Goal: Task Accomplishment & Management: Use online tool/utility

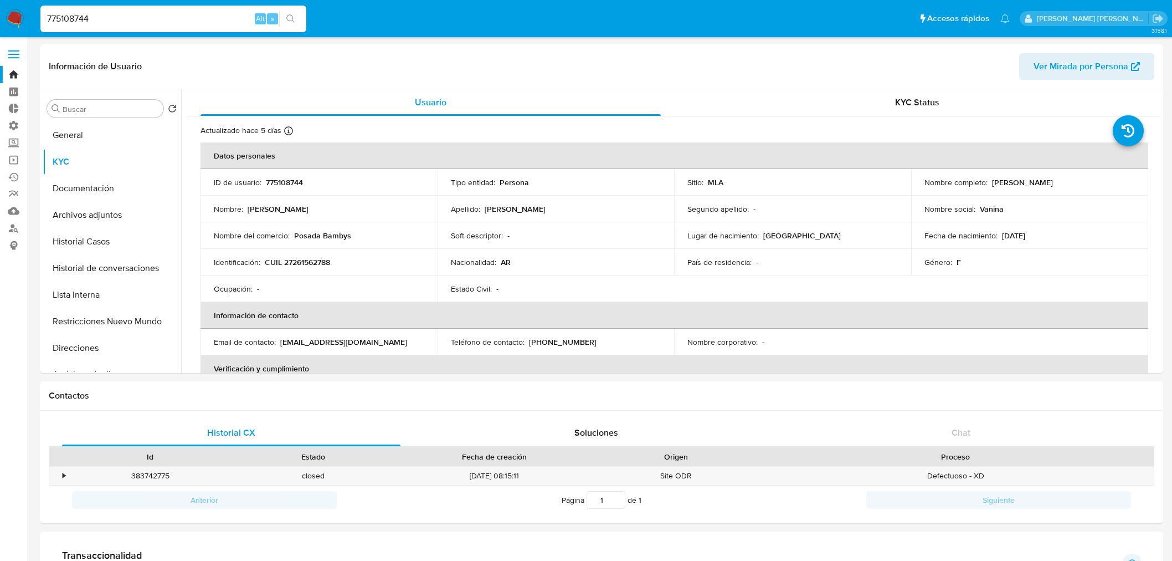
select select "10"
drag, startPoint x: 0, startPoint y: 0, endPoint x: 196, endPoint y: 14, distance: 196.6
click at [196, 14] on input "775108744" at bounding box center [173, 19] width 266 height 14
paste input "146320253"
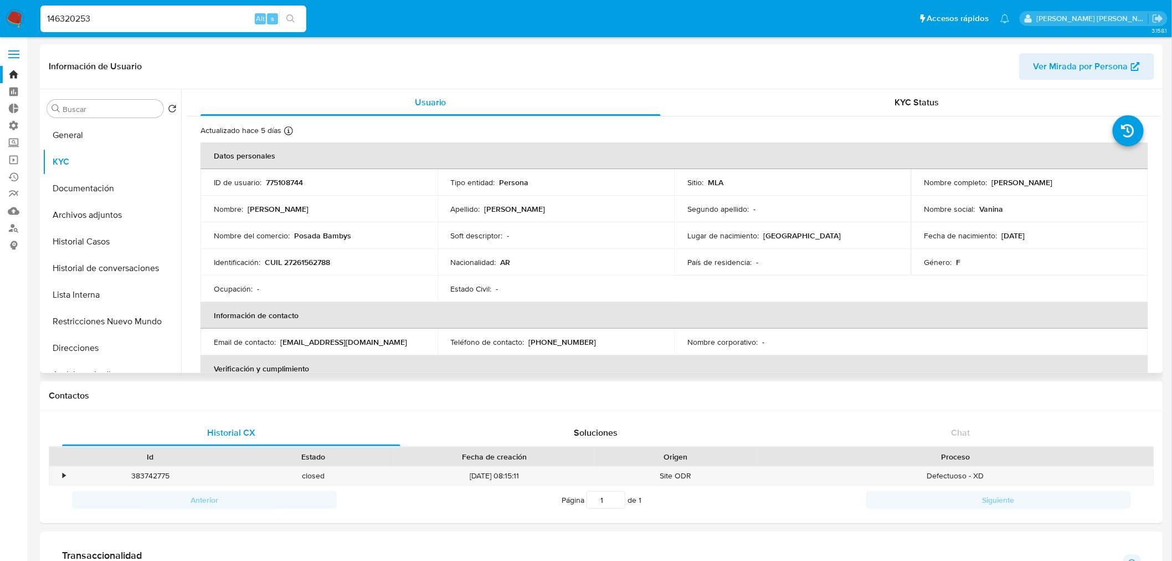
type input "146320253"
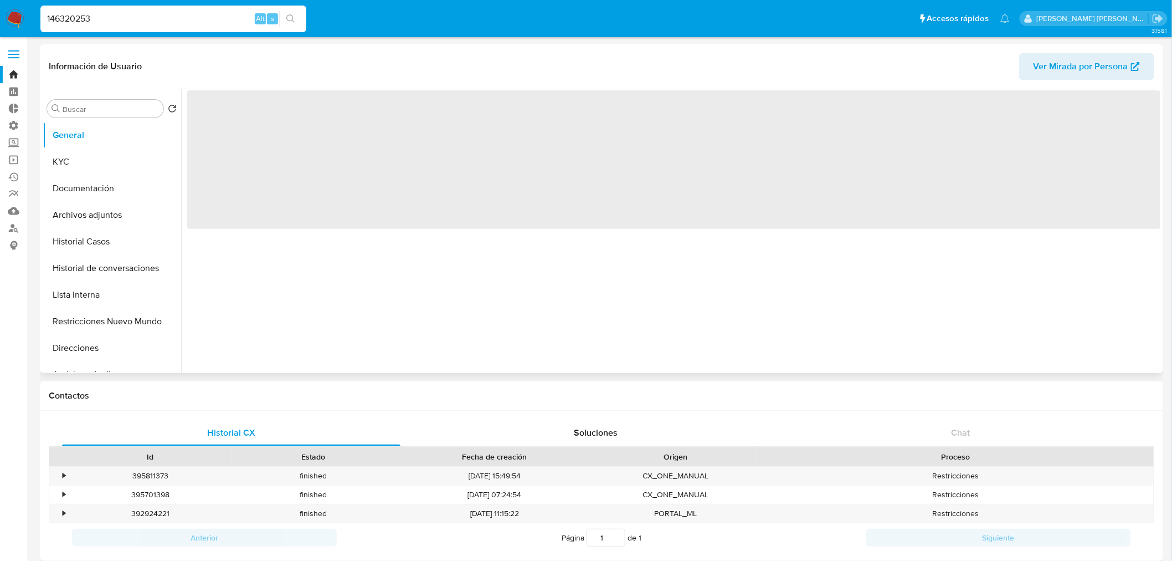
select select "10"
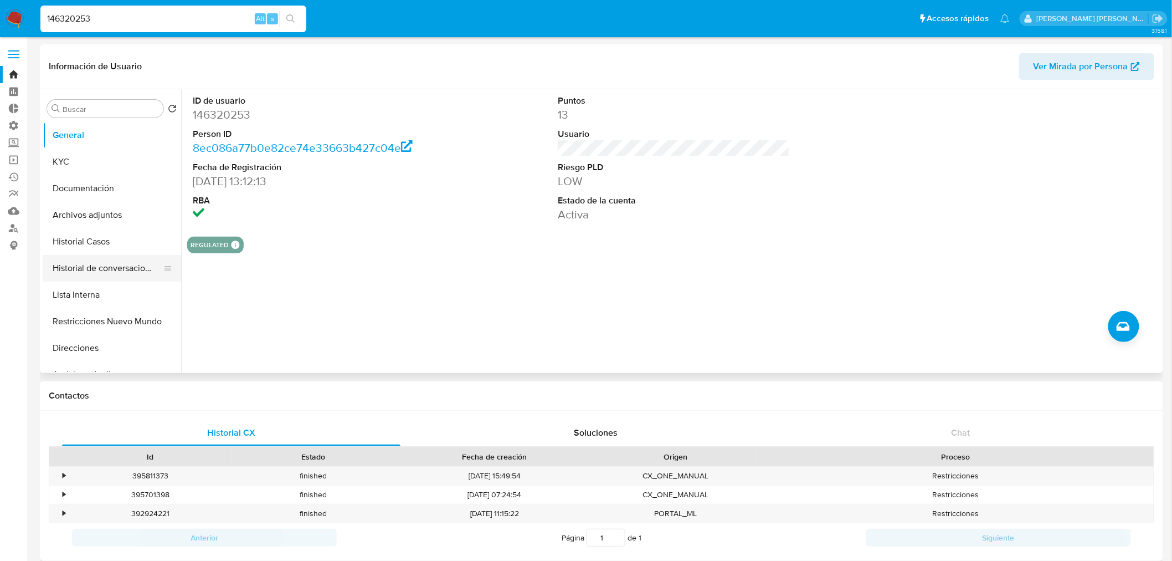
click at [106, 277] on button "Historial de conversaciones" at bounding box center [108, 268] width 130 height 27
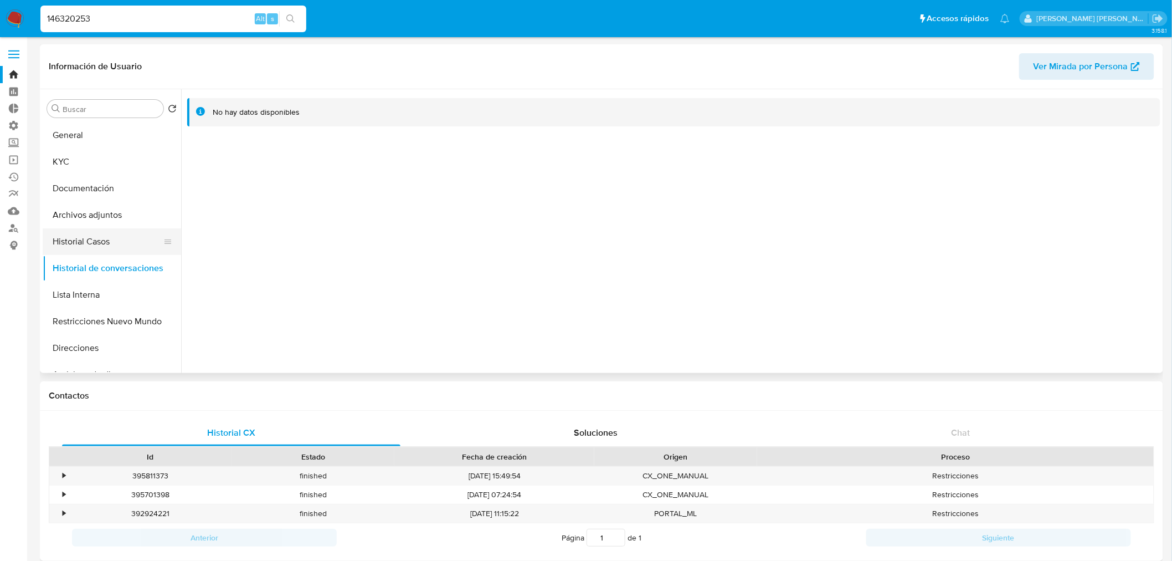
click at [64, 244] on button "Historial Casos" at bounding box center [108, 241] width 130 height 27
click at [123, 312] on button "Restricciones Nuevo Mundo" at bounding box center [108, 321] width 130 height 27
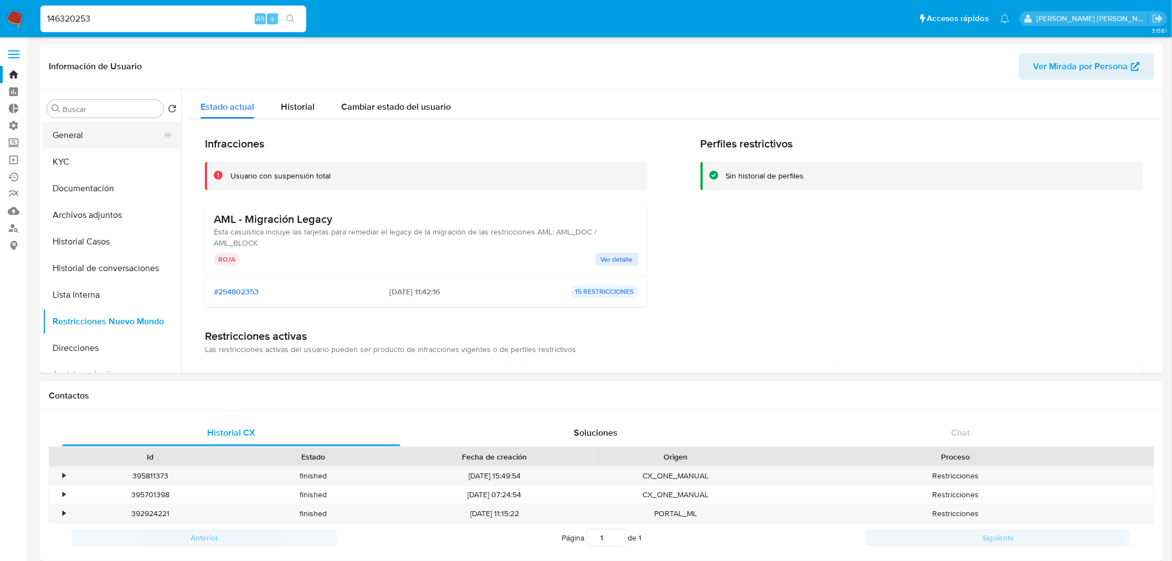
click at [62, 140] on button "General" at bounding box center [108, 135] width 130 height 27
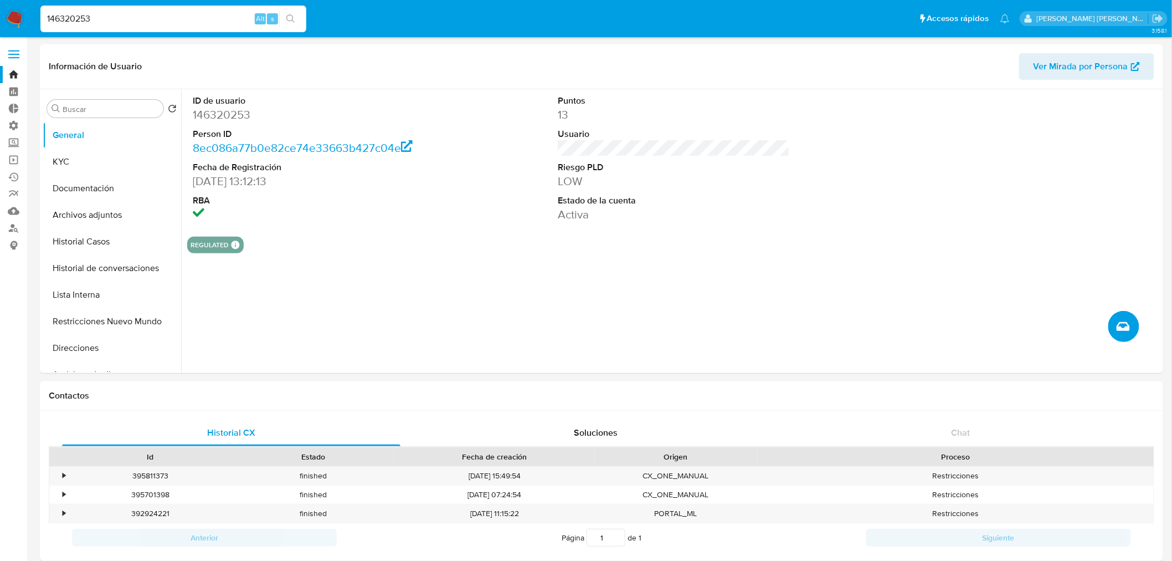
click at [1122, 324] on icon "Crear caso manual" at bounding box center [1123, 326] width 13 height 13
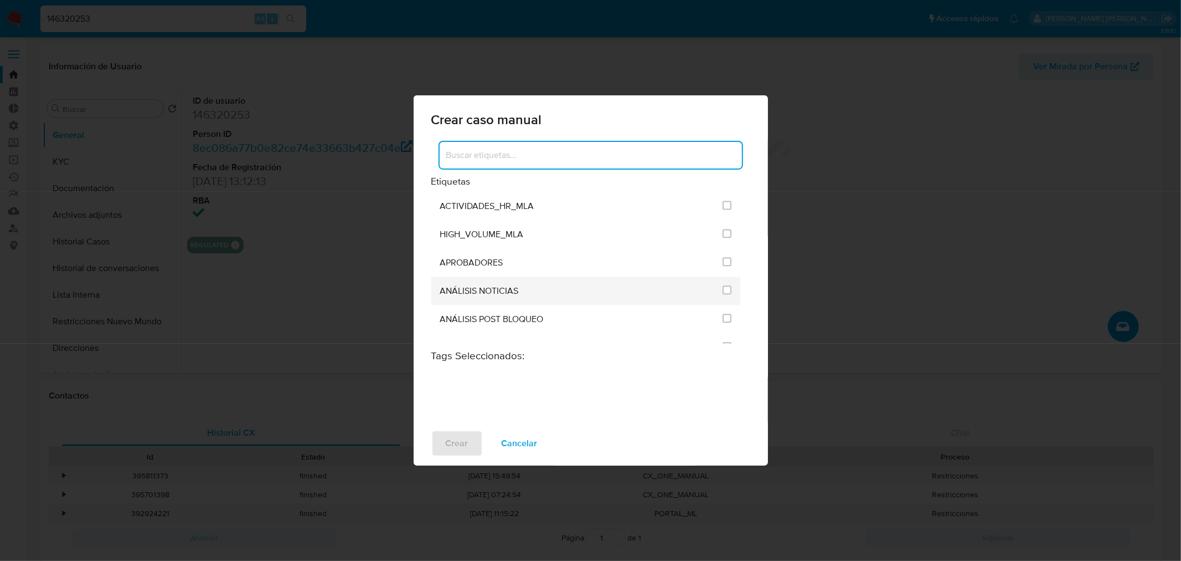
scroll to position [2153, 0]
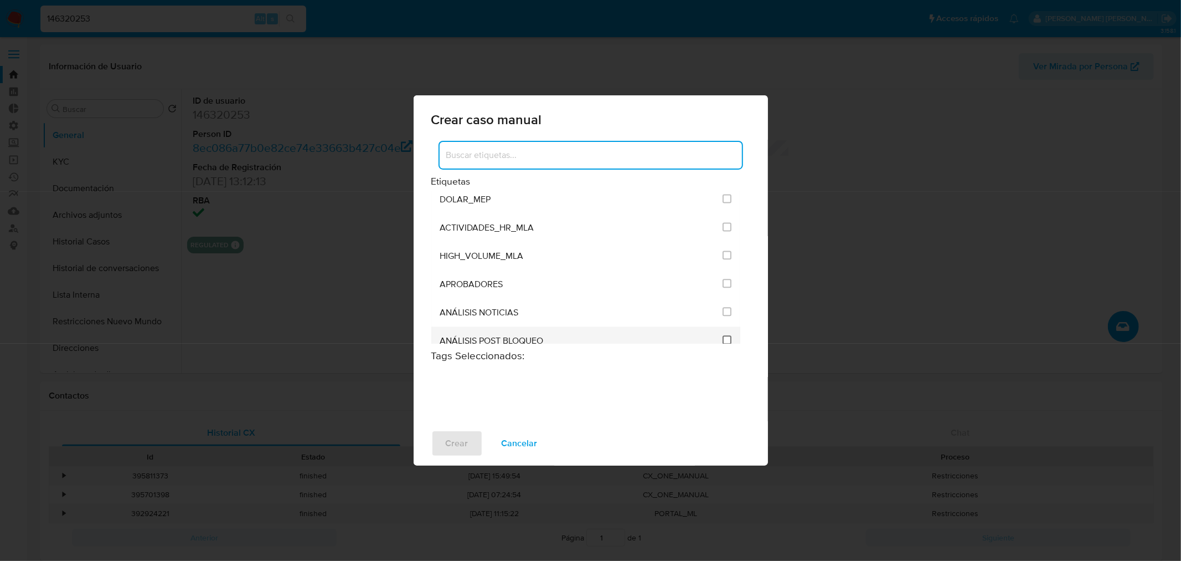
click at [723, 335] on input "3249" at bounding box center [727, 339] width 9 height 9
checkbox input "true"
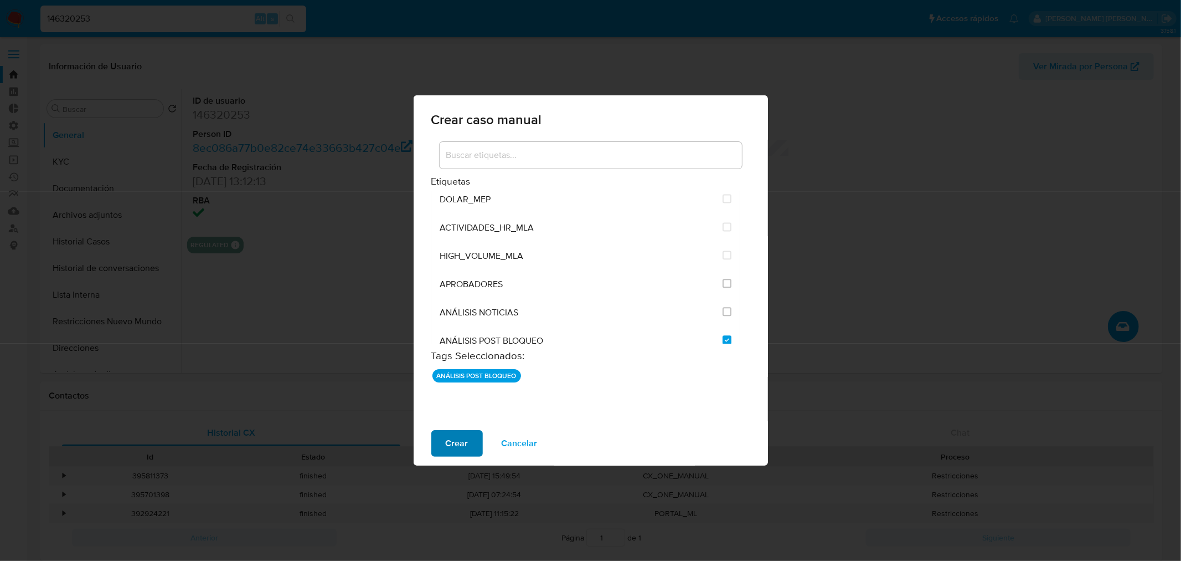
click at [473, 449] on button "Crear" at bounding box center [457, 443] width 52 height 27
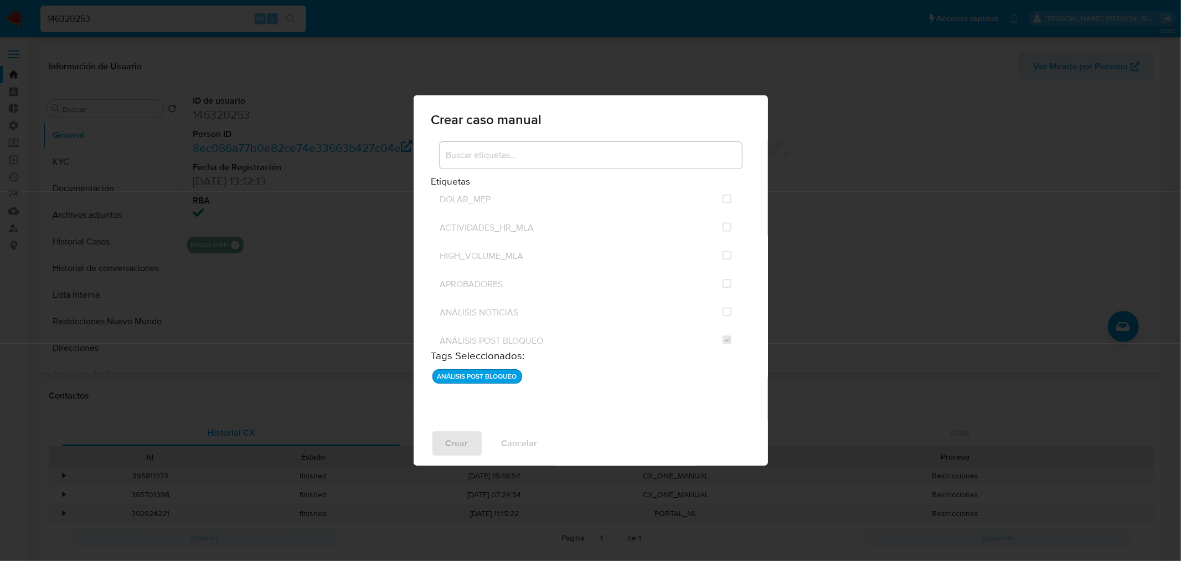
click at [732, 560] on span "Ver" at bounding box center [735, 561] width 17 height 0
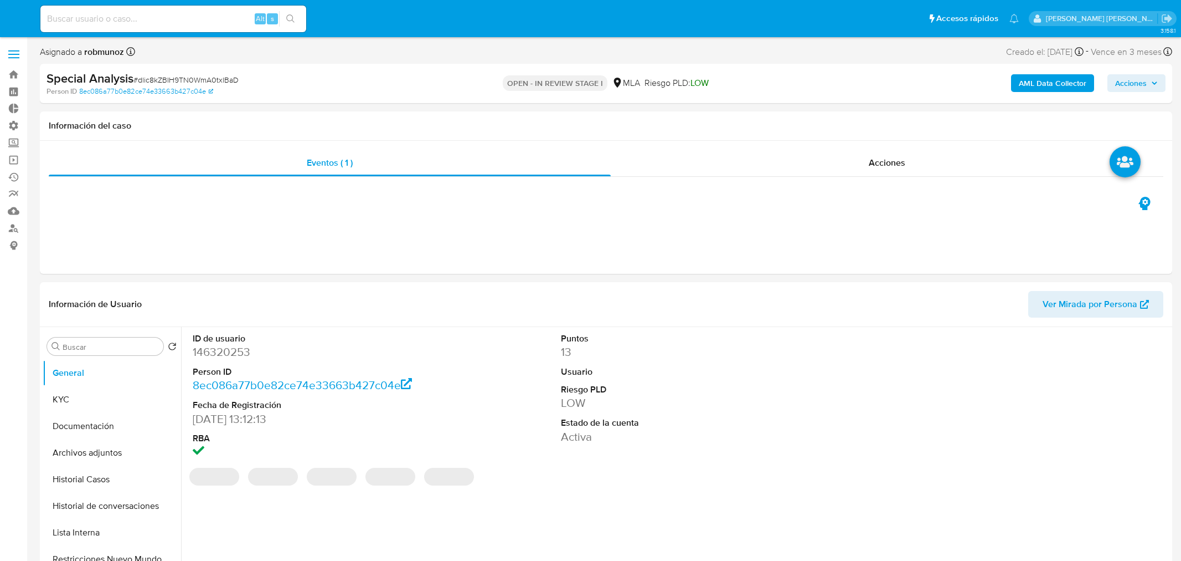
select select "10"
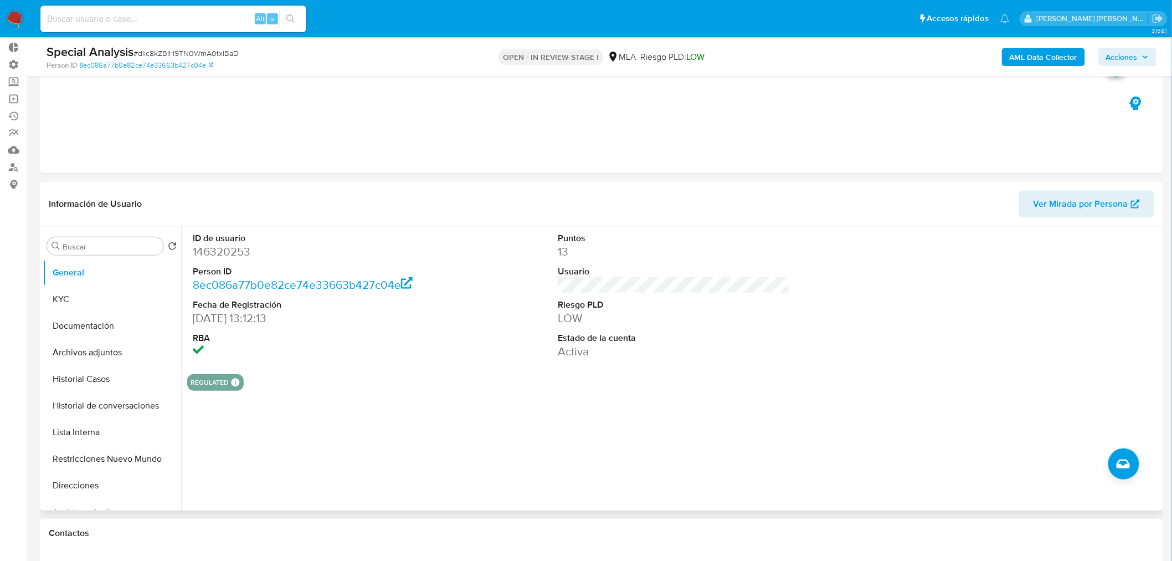
scroll to position [184, 0]
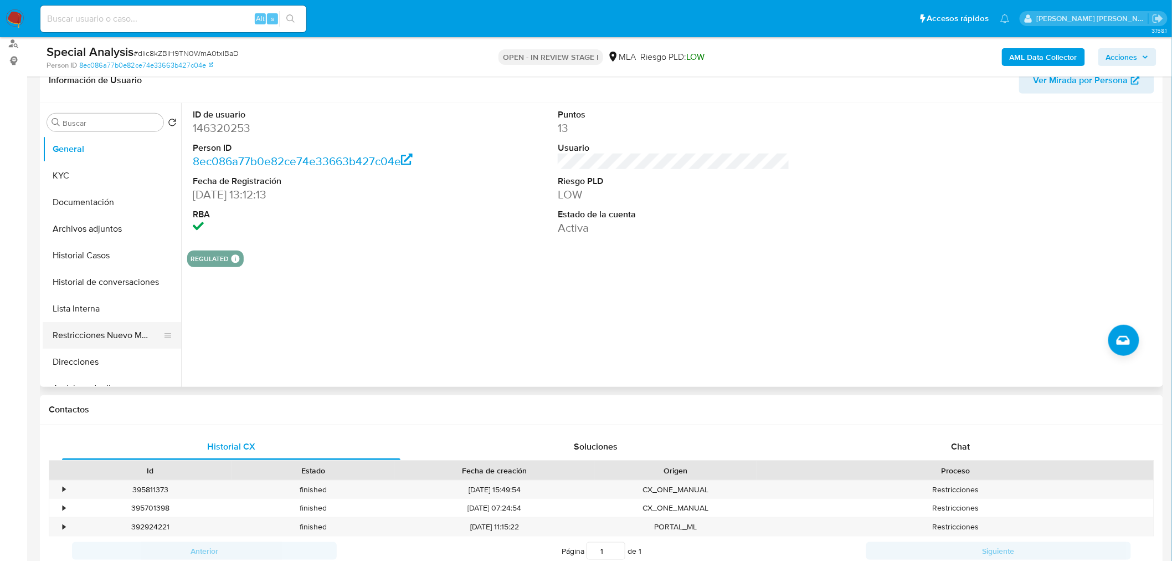
click at [119, 334] on button "Restricciones Nuevo Mundo" at bounding box center [108, 335] width 130 height 27
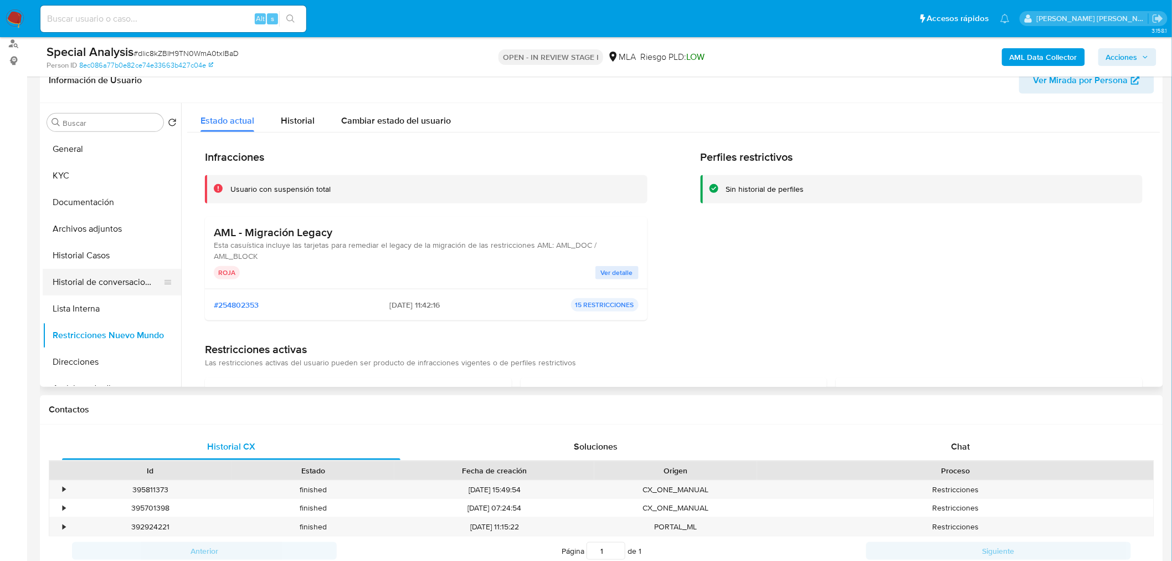
click at [102, 269] on button "Historial de conversaciones" at bounding box center [108, 282] width 130 height 27
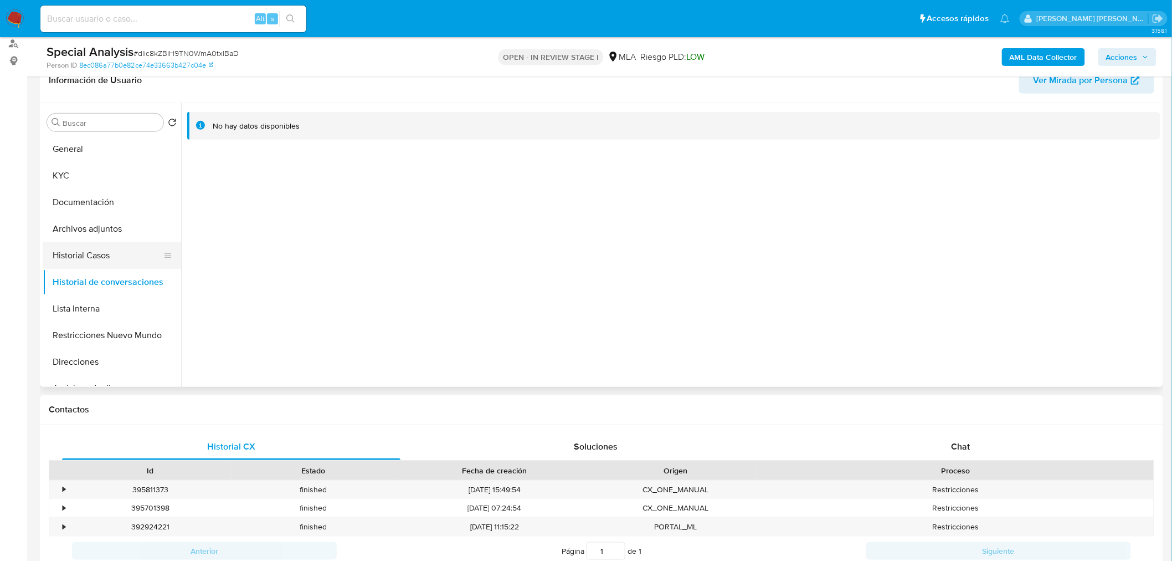
click at [102, 248] on button "Historial Casos" at bounding box center [108, 255] width 130 height 27
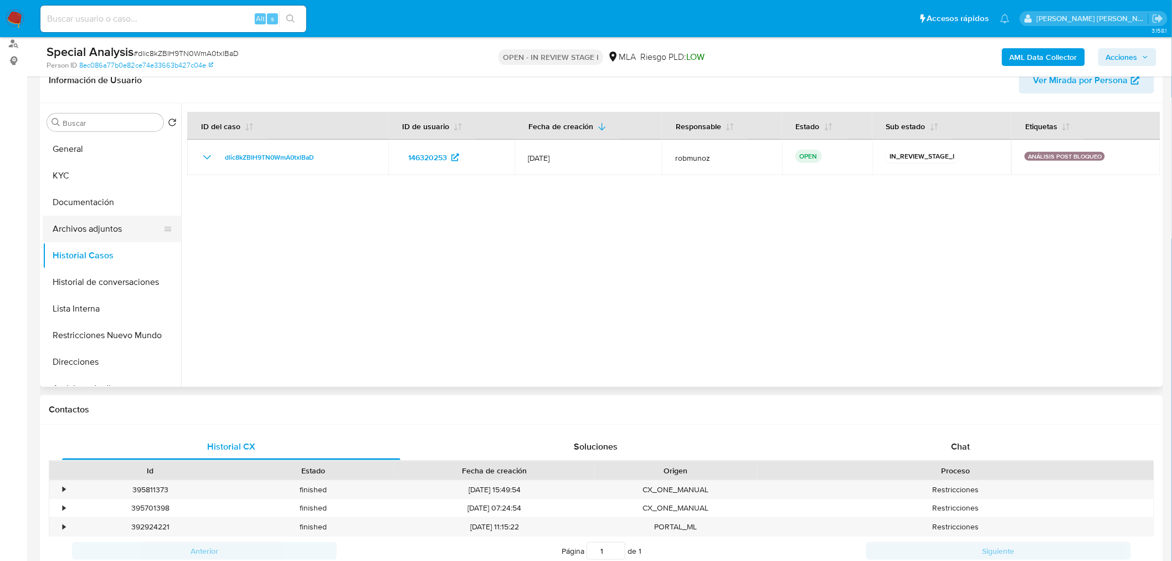
click at [85, 233] on button "Archivos adjuntos" at bounding box center [108, 228] width 130 height 27
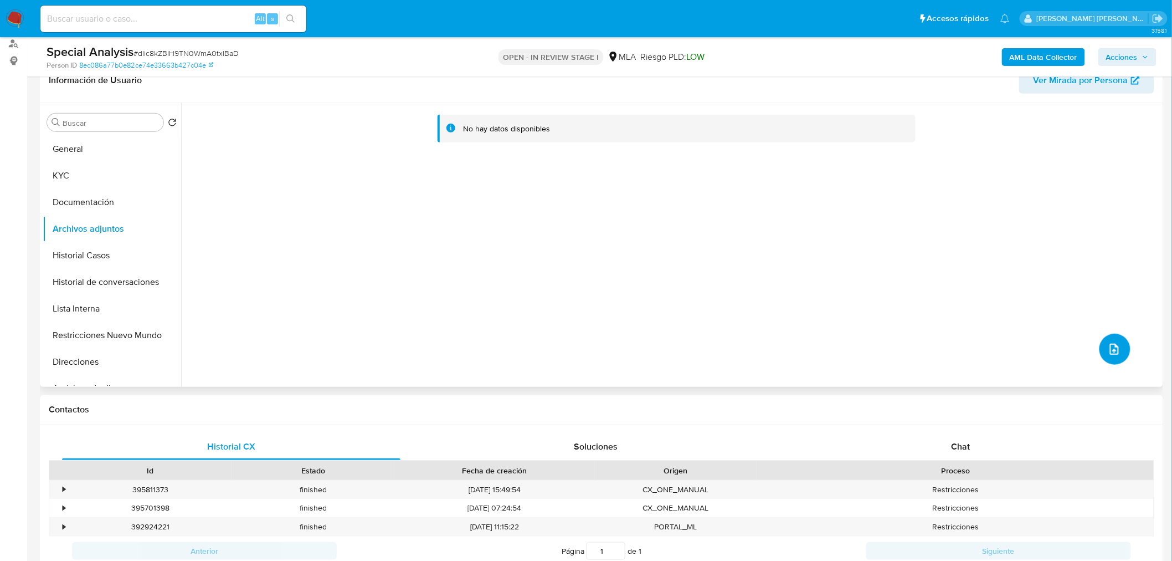
click at [1108, 345] on icon "upload-file" at bounding box center [1114, 348] width 13 height 13
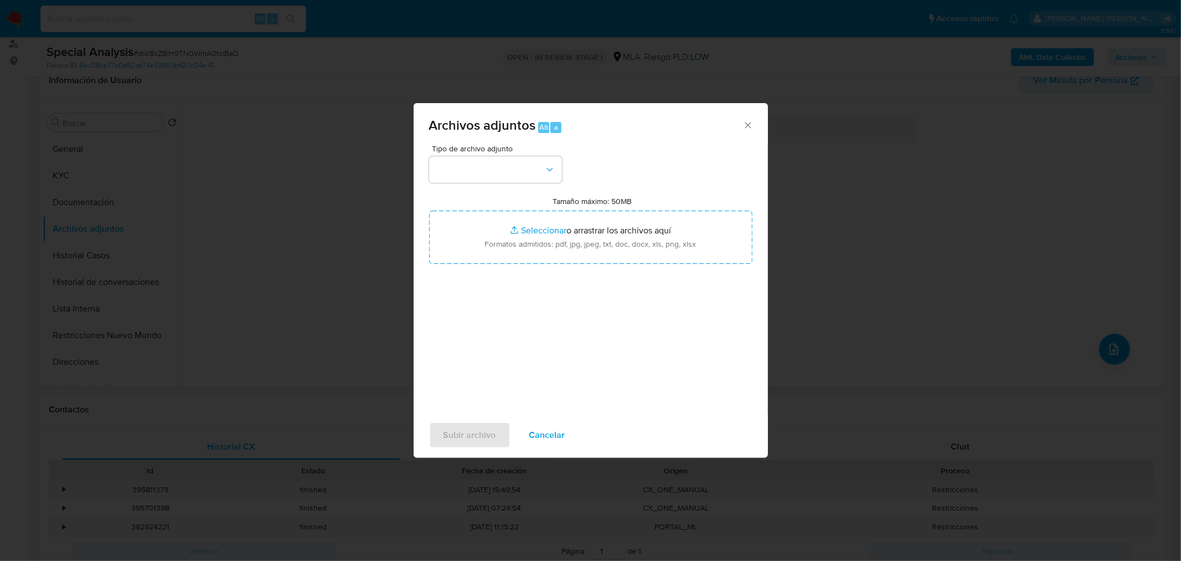
drag, startPoint x: 553, startPoint y: 429, endPoint x: 540, endPoint y: 543, distance: 114.8
click at [552, 429] on span "Cancelar" at bounding box center [547, 435] width 36 height 24
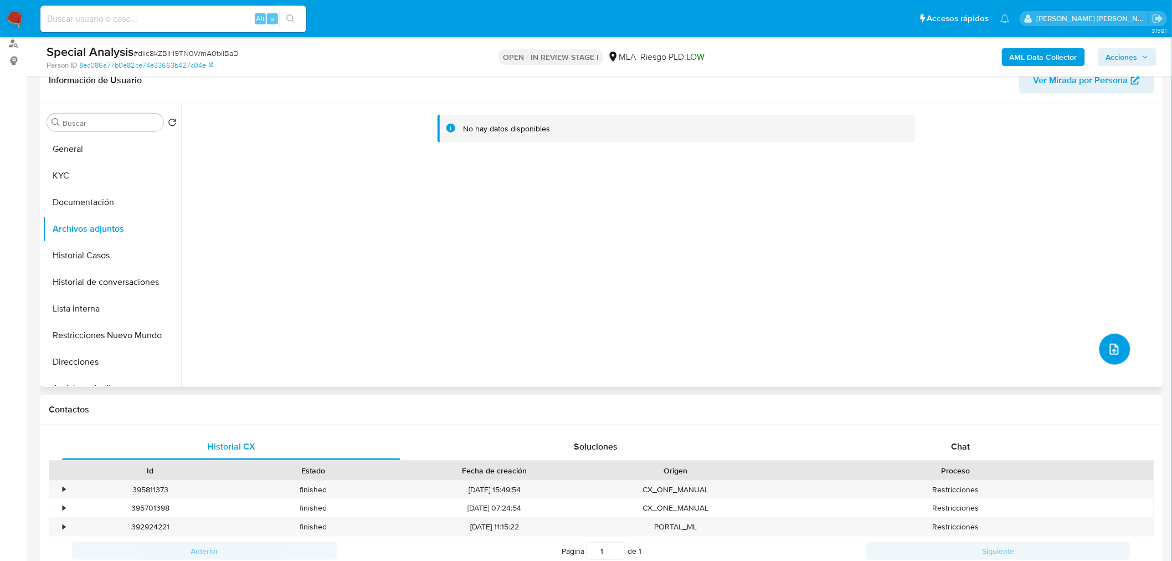
click at [1112, 338] on button "upload-file" at bounding box center [1114, 348] width 31 height 31
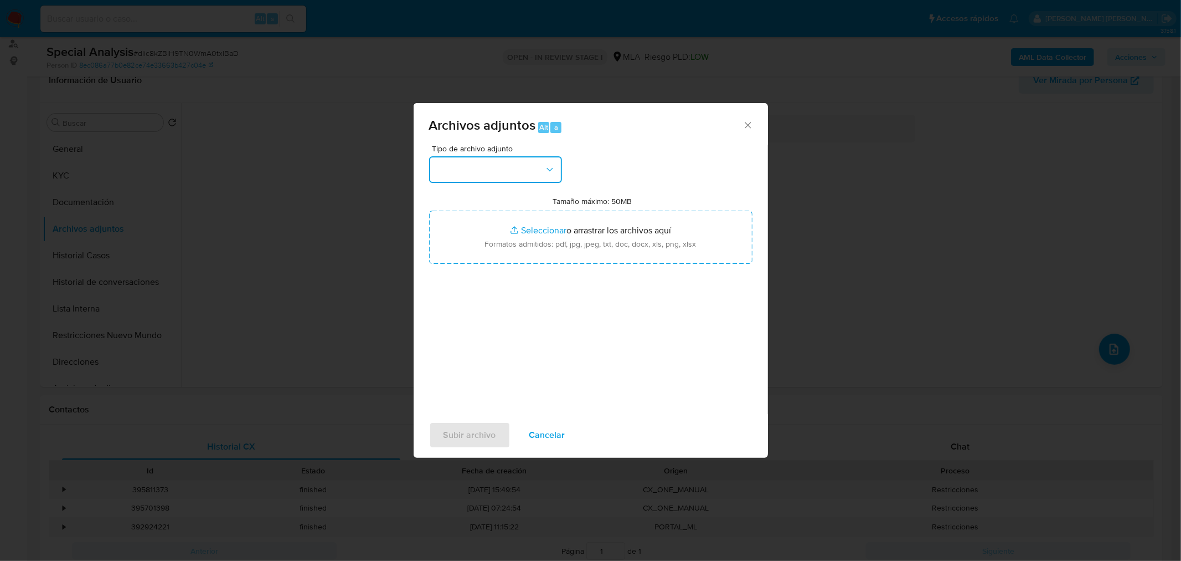
click at [511, 162] on button "button" at bounding box center [495, 169] width 133 height 27
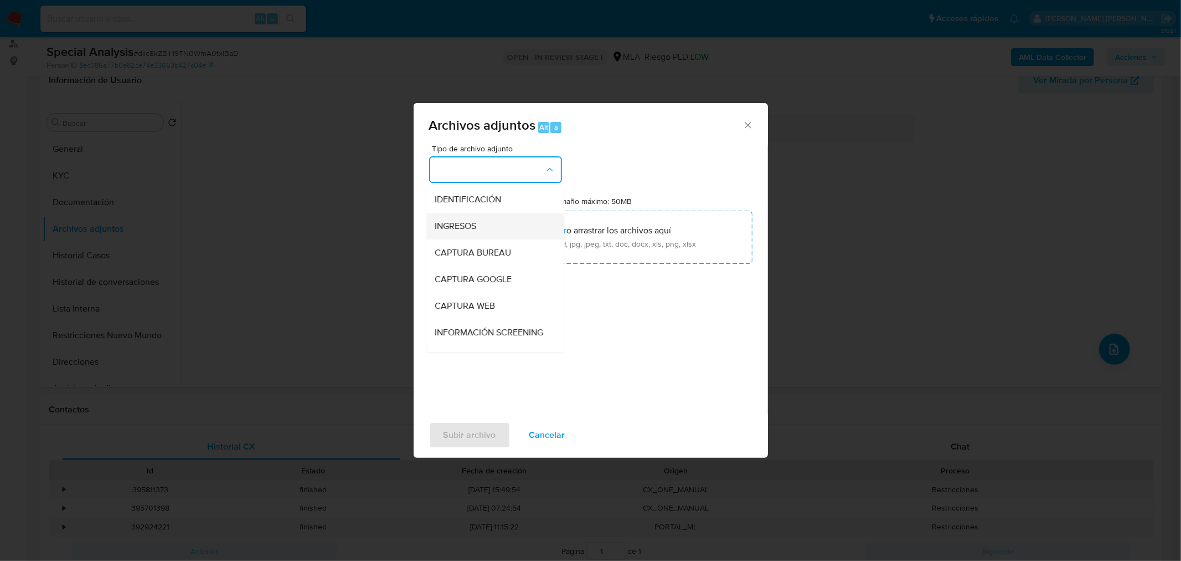
click at [493, 218] on div "INGRESOS" at bounding box center [491, 225] width 113 height 27
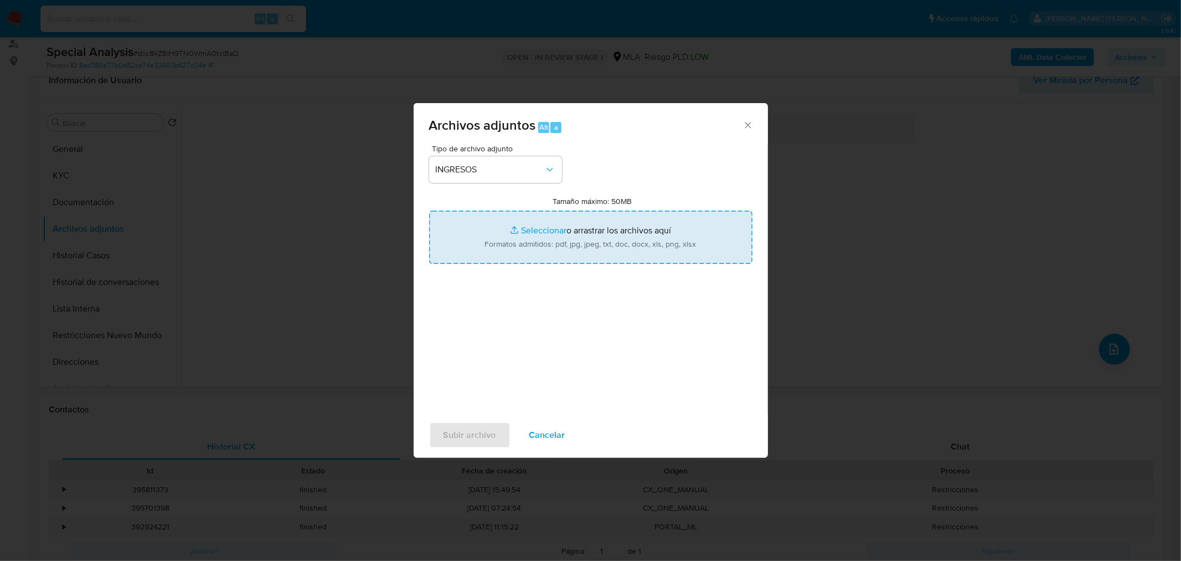
click at [534, 240] on input "Tamaño máximo: 50MB Seleccionar archivos" at bounding box center [590, 236] width 323 height 53
click at [573, 236] on input "Tamaño máximo: 50MB Seleccionar archivos" at bounding box center [590, 236] width 323 height 53
type input "C:\fakepath\Documentación Patrimonial.pdf"
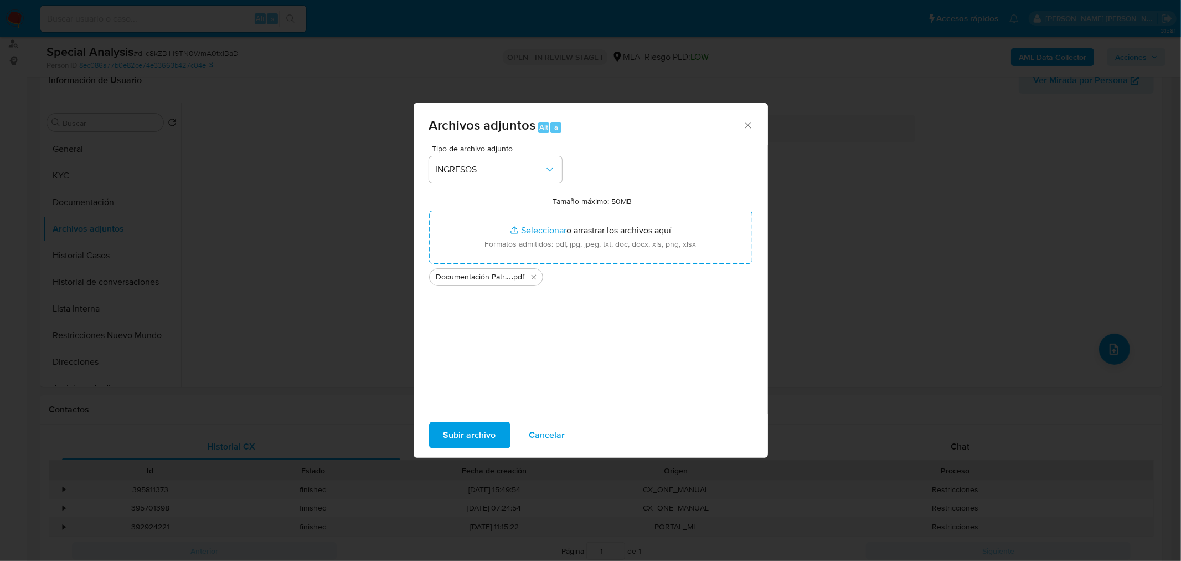
click at [456, 430] on span "Subir archivo" at bounding box center [470, 435] width 53 height 24
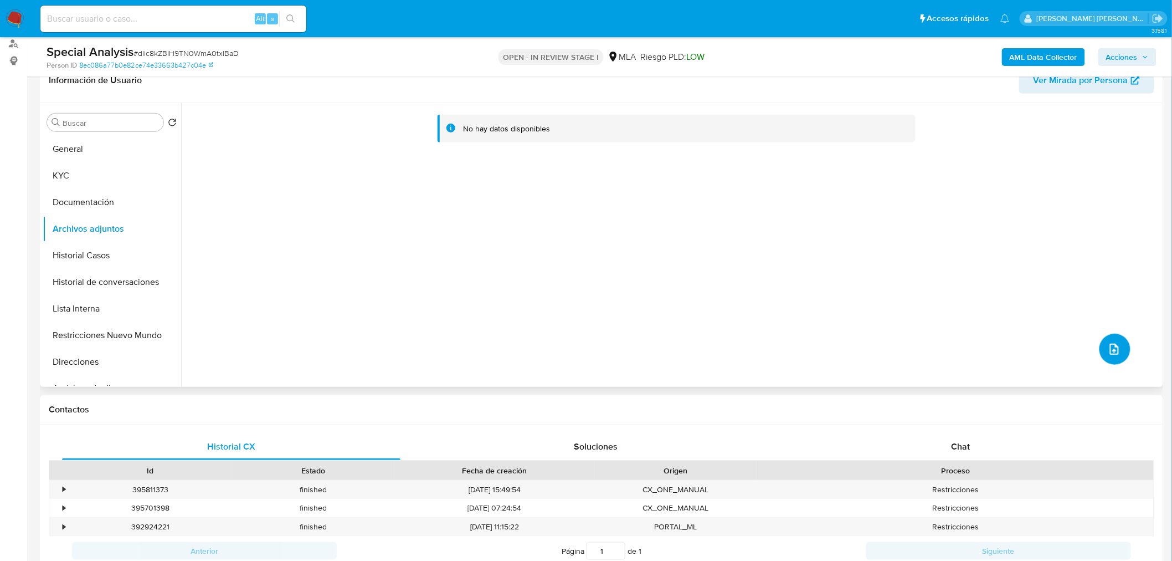
click at [1110, 353] on icon "upload-file" at bounding box center [1114, 348] width 13 height 13
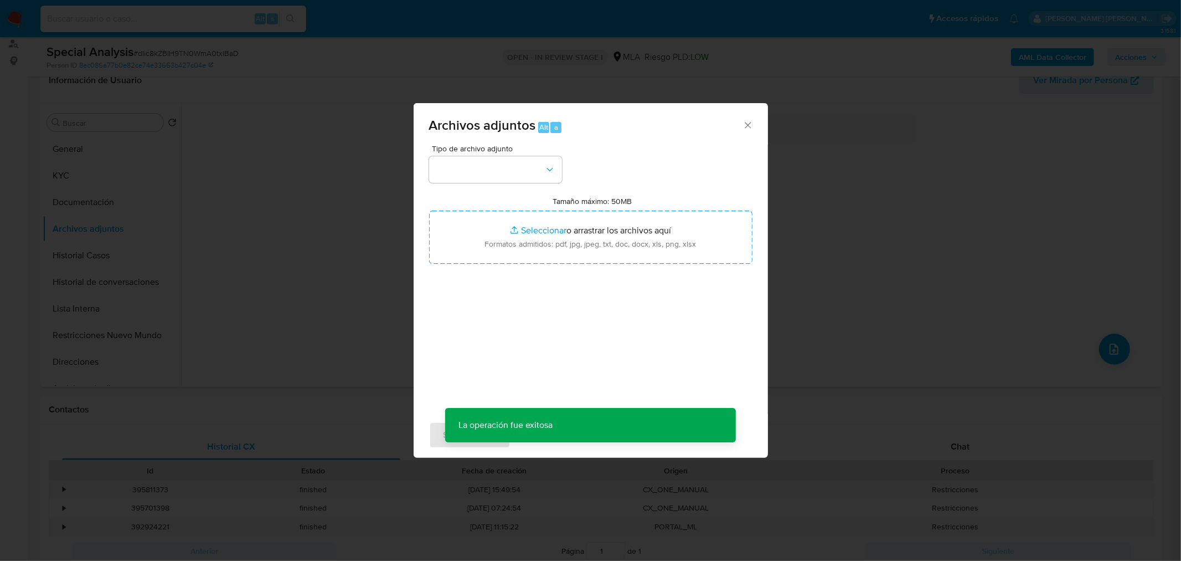
click at [322, 280] on div "Archivos adjuntos Alt a Tipo de archivo adjunto Tamaño máximo: 50MB Seleccionar…" at bounding box center [590, 280] width 1181 height 561
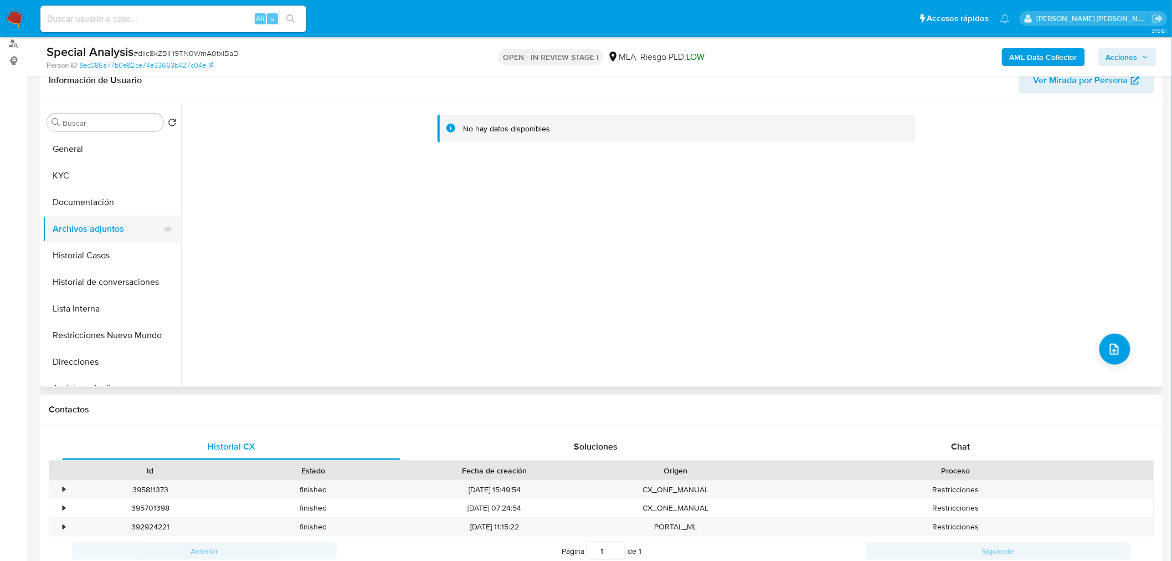
click at [103, 203] on button "Documentación" at bounding box center [112, 202] width 138 height 27
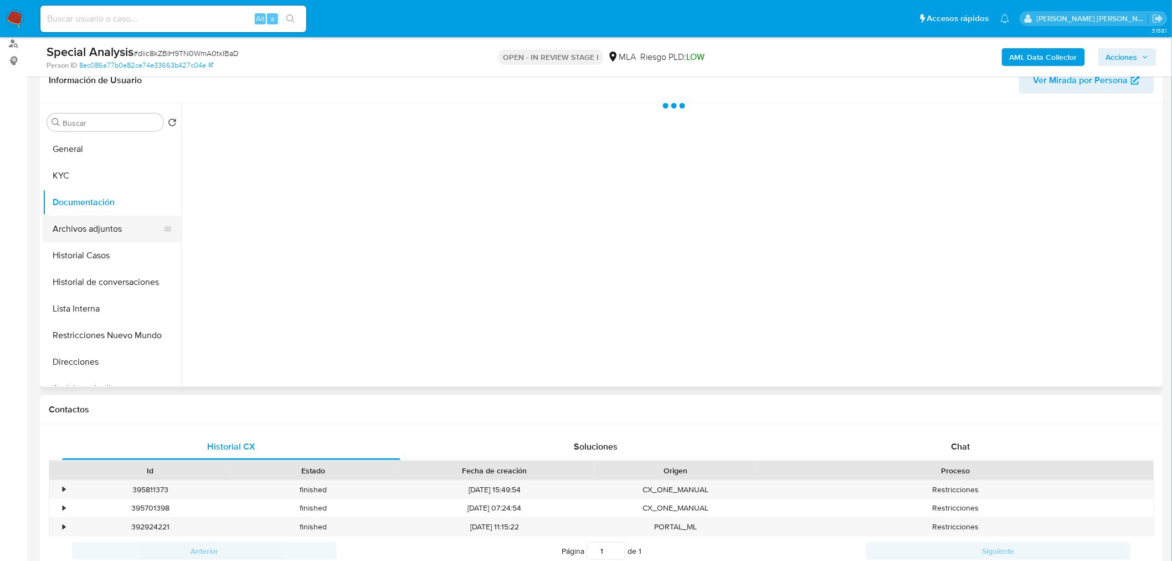
click at [110, 229] on button "Archivos adjuntos" at bounding box center [108, 228] width 130 height 27
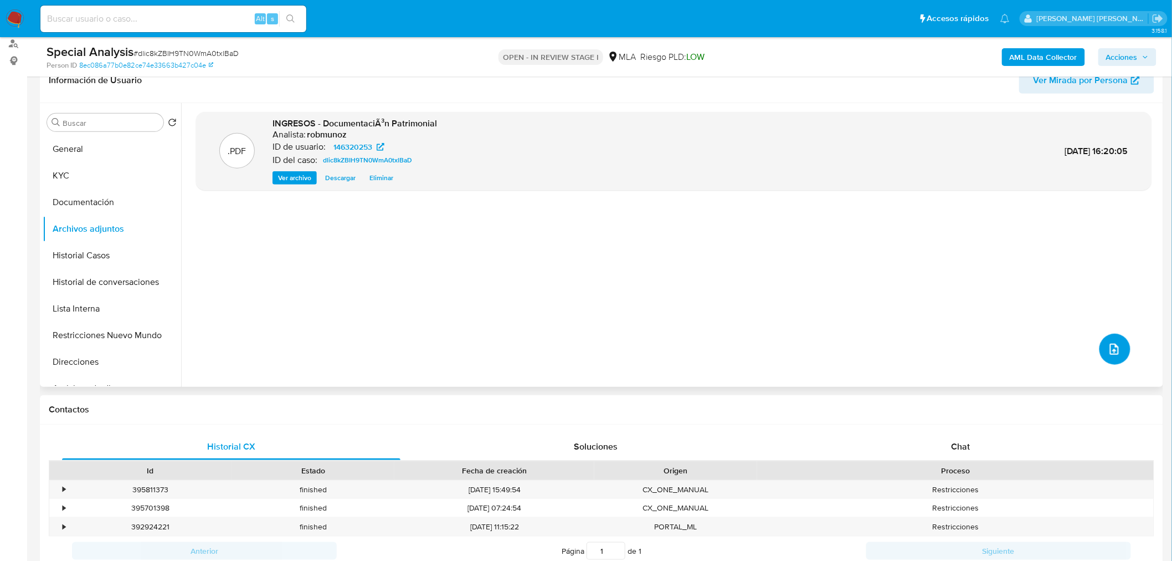
click at [1108, 347] on icon "upload-file" at bounding box center [1114, 348] width 13 height 13
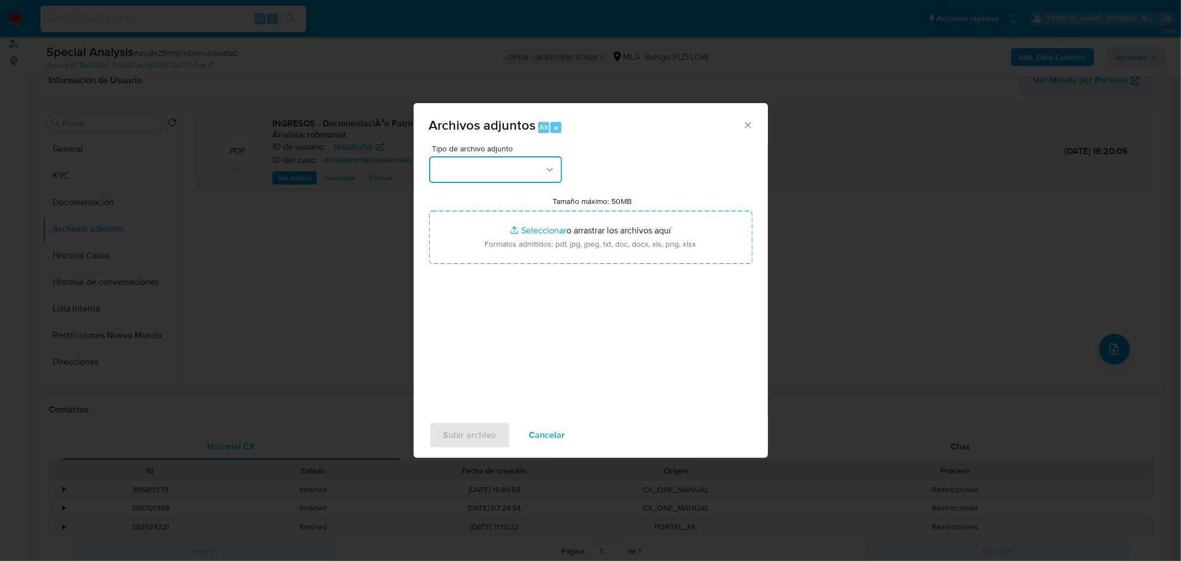
click at [529, 167] on button "button" at bounding box center [495, 169] width 133 height 27
click at [497, 204] on div "IDENTIFICACIÓN" at bounding box center [491, 199] width 113 height 27
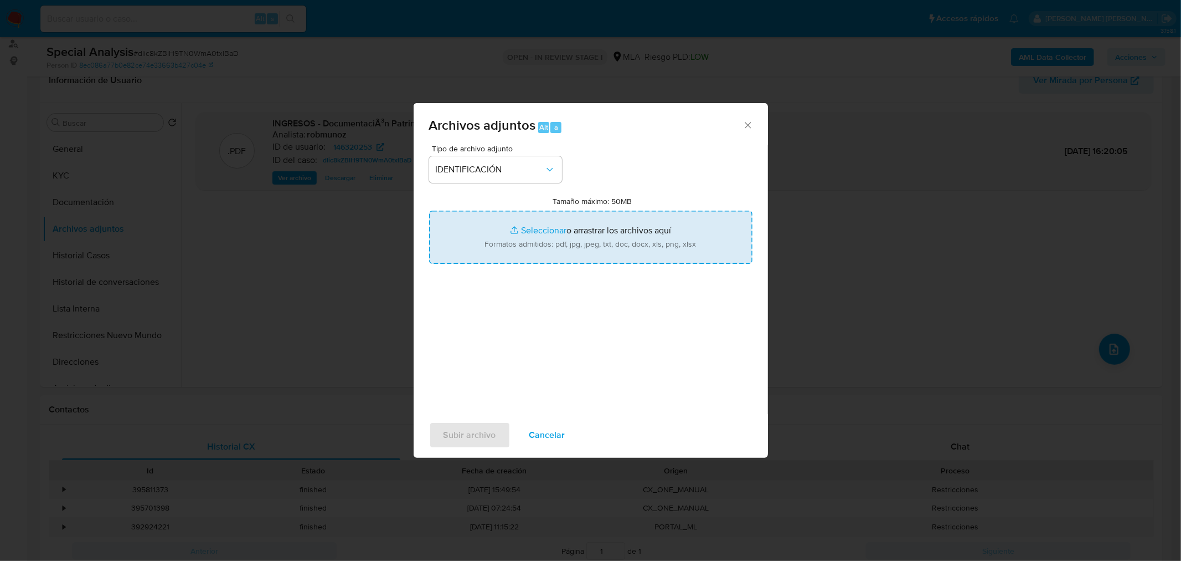
click at [526, 251] on input "Tamaño máximo: 50MB Seleccionar archivos" at bounding box center [590, 236] width 323 height 53
type input "C:\fakepath\Contacto post bloqueo.pdf"
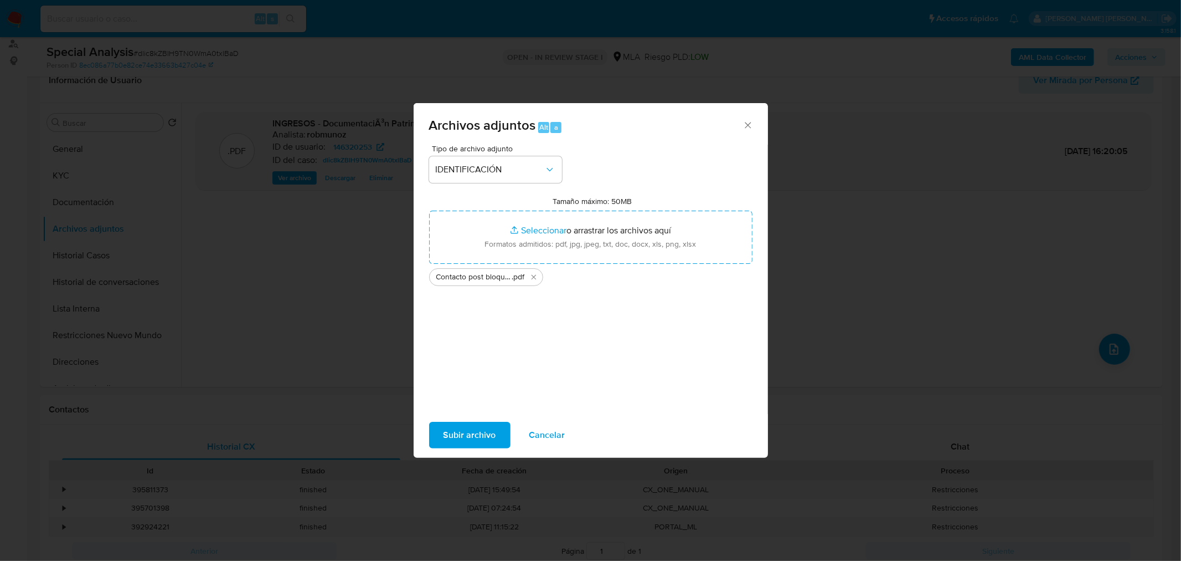
click at [475, 432] on span "Subir archivo" at bounding box center [470, 435] width 53 height 24
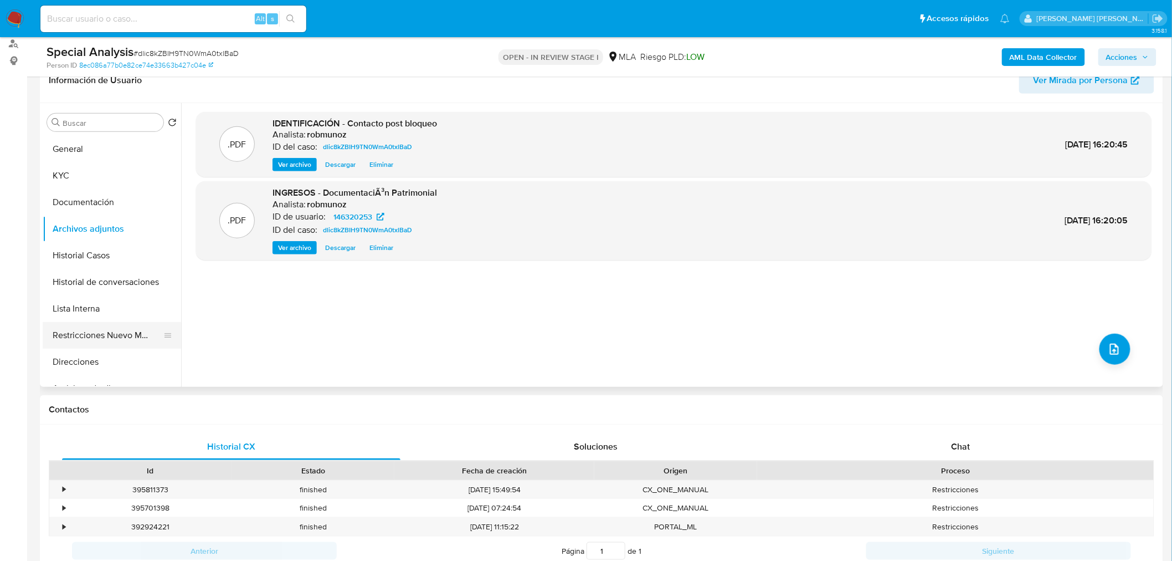
drag, startPoint x: 121, startPoint y: 336, endPoint x: 128, endPoint y: 336, distance: 7.8
click at [121, 336] on button "Restricciones Nuevo Mundo" at bounding box center [108, 335] width 130 height 27
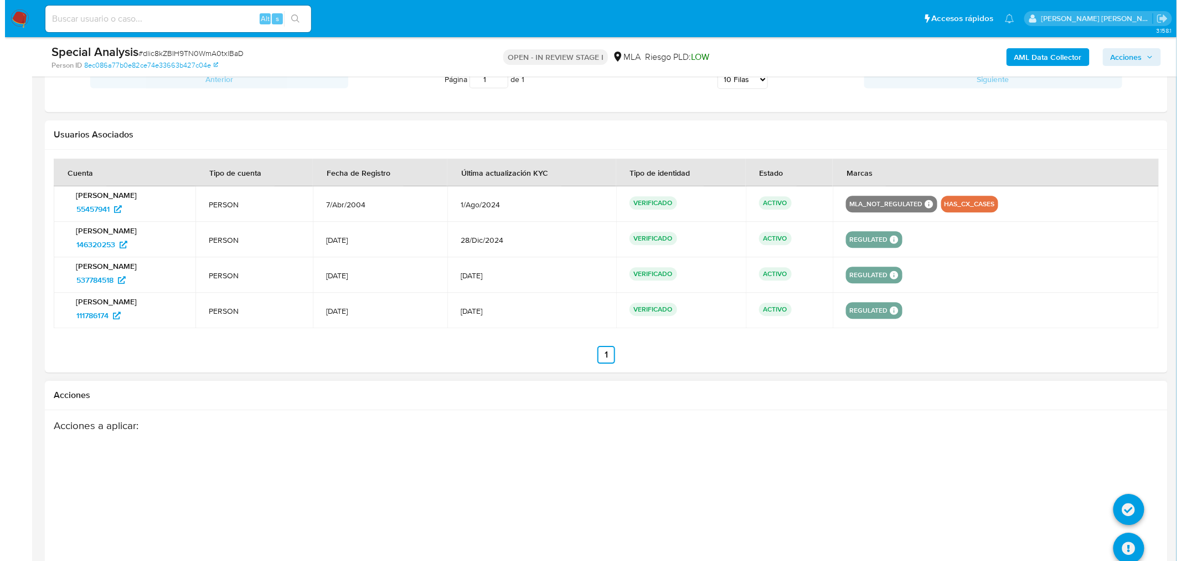
scroll to position [1354, 0]
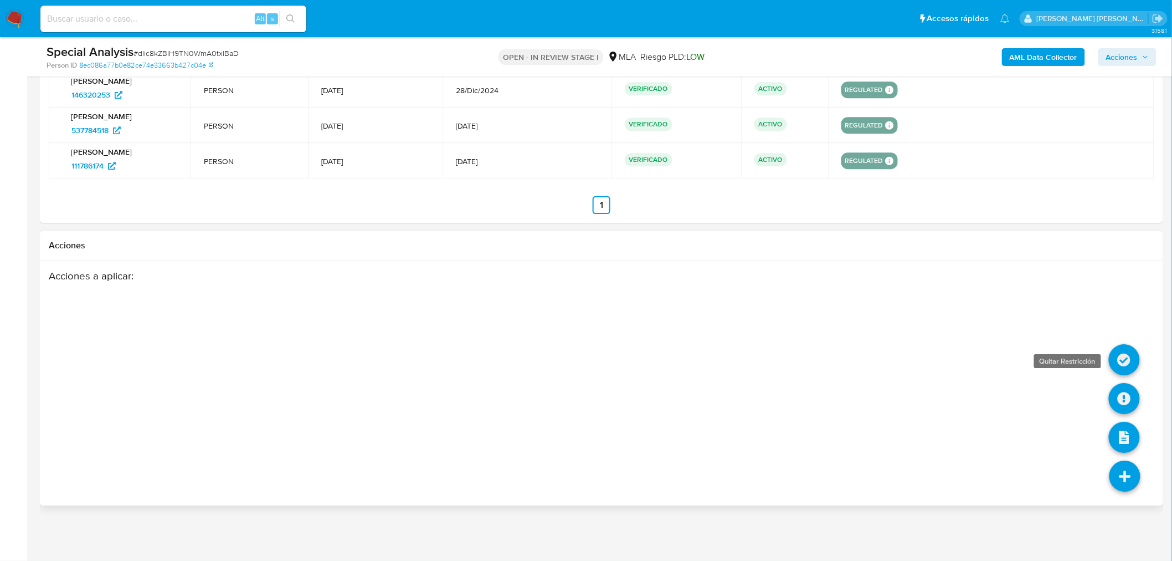
click at [1127, 368] on icon at bounding box center [1124, 359] width 31 height 31
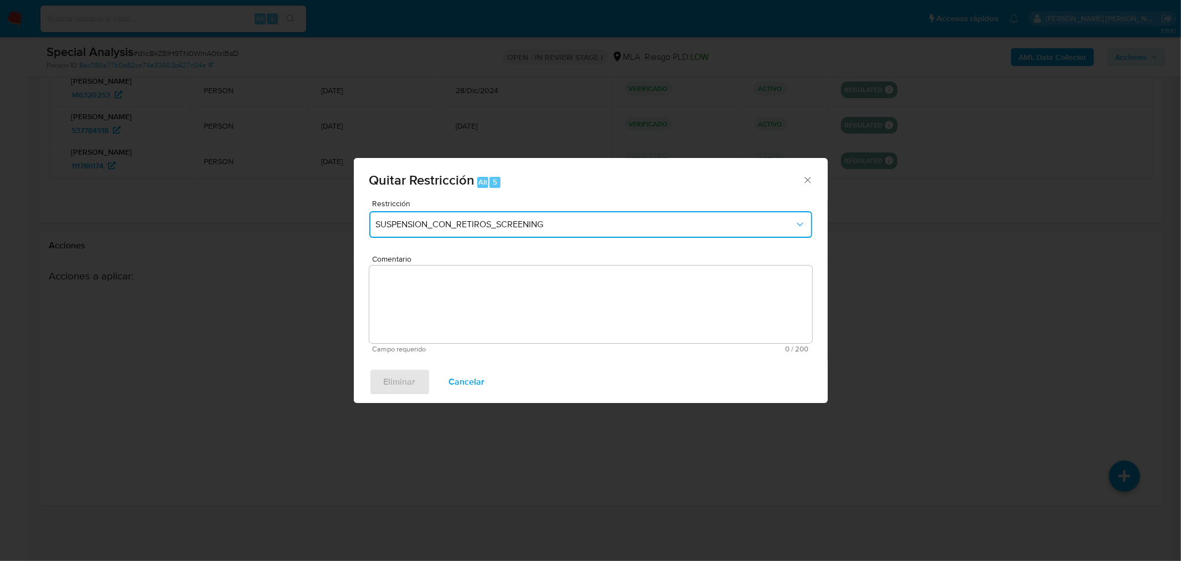
drag, startPoint x: 400, startPoint y: 224, endPoint x: 410, endPoint y: 233, distance: 12.6
click at [400, 225] on span "SUSPENSION_CON_RETIROS_SCREENING" at bounding box center [585, 224] width 419 height 11
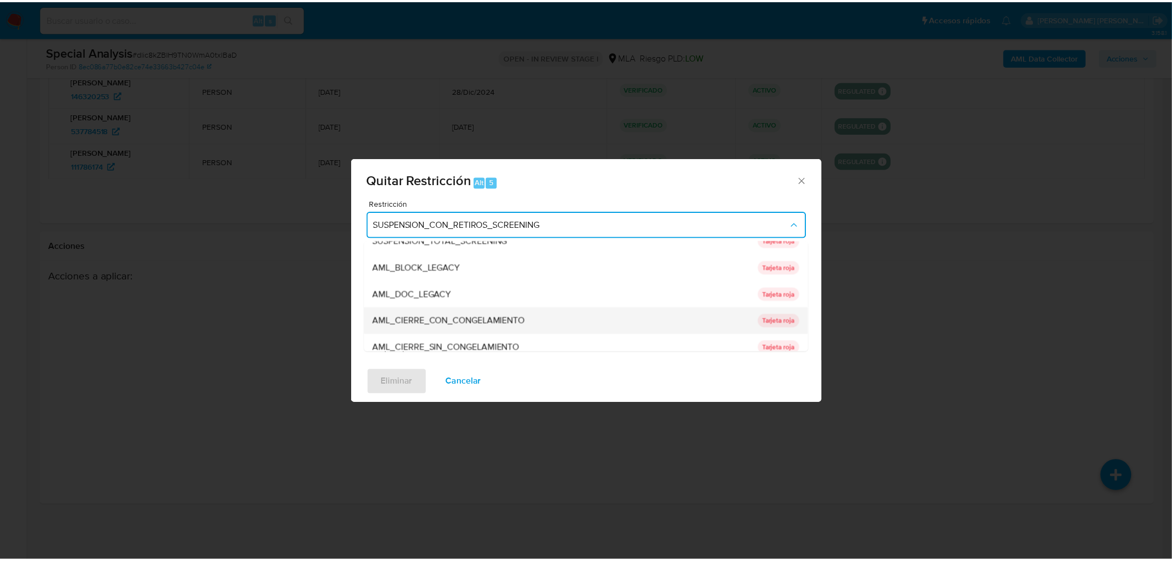
scroll to position [61, 0]
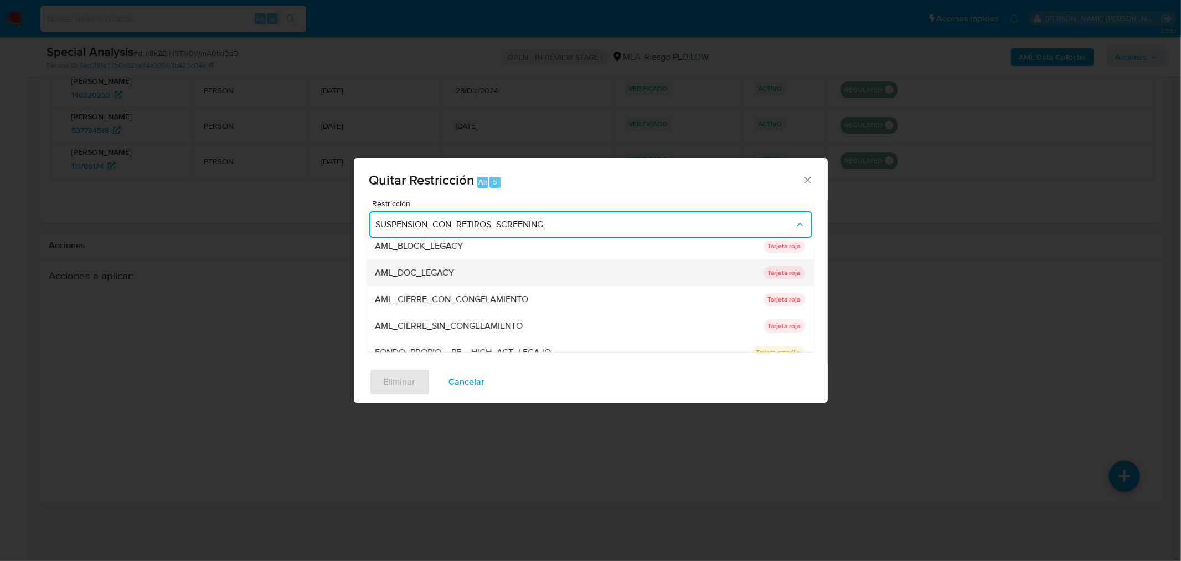
click at [468, 270] on div "AML_DOC_LEGACY" at bounding box center [567, 272] width 382 height 27
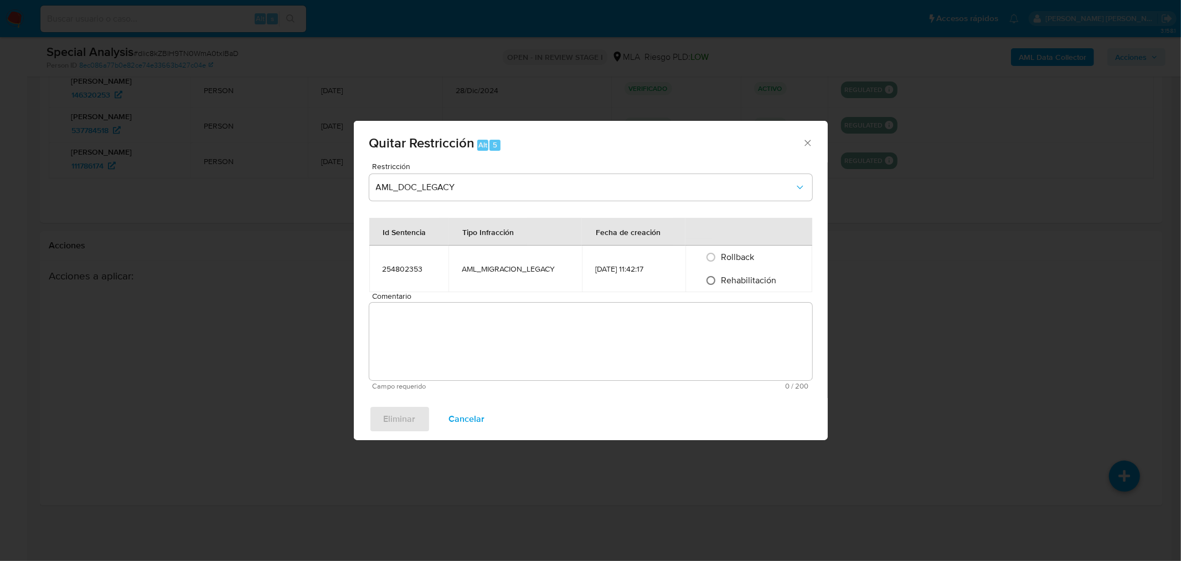
drag, startPoint x: 726, startPoint y: 287, endPoint x: 721, endPoint y: 281, distance: 7.8
click at [722, 283] on div "Rehabilitación" at bounding box center [749, 280] width 100 height 23
click at [720, 281] on input "Rehabilitación" at bounding box center [711, 280] width 18 height 18
radio input "true"
click at [706, 315] on textarea "Comentario" at bounding box center [590, 341] width 443 height 78
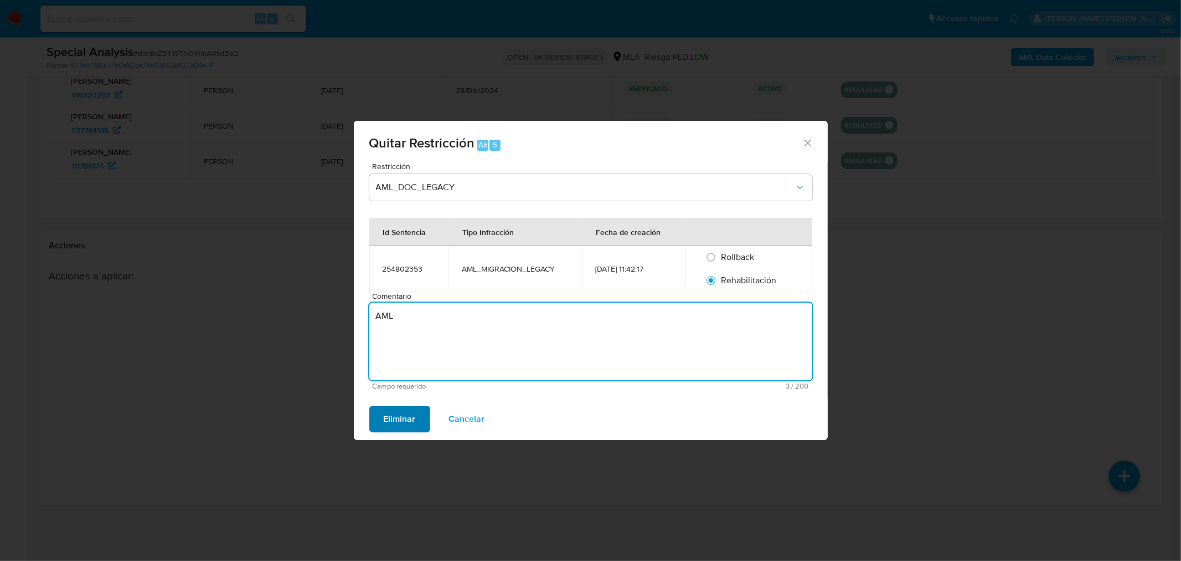
type textarea "AML"
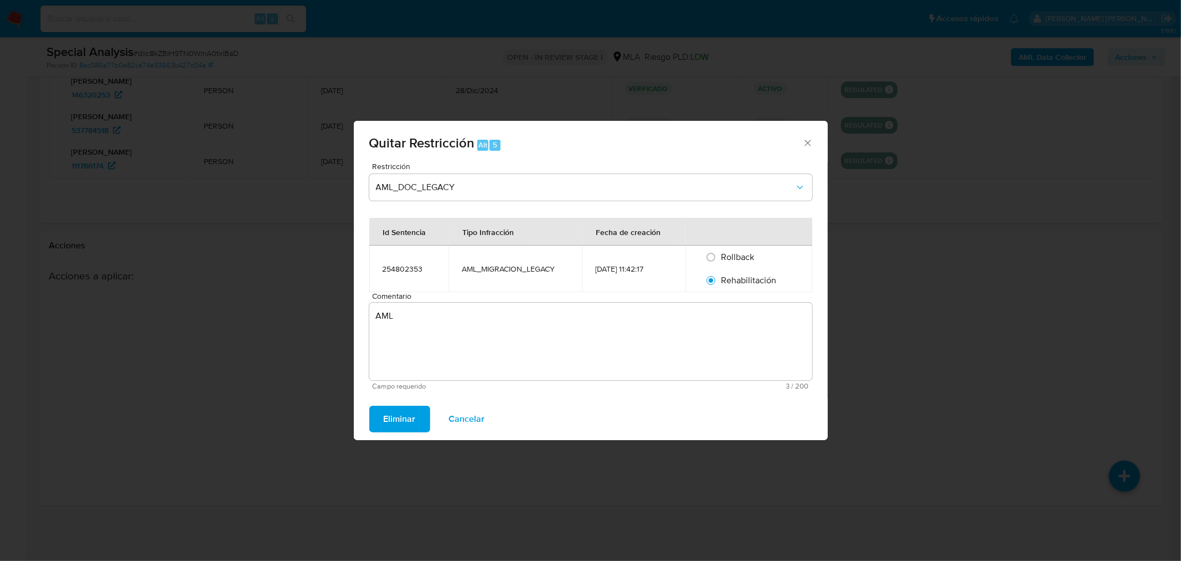
click at [402, 418] on span "Eliminar" at bounding box center [400, 419] width 32 height 24
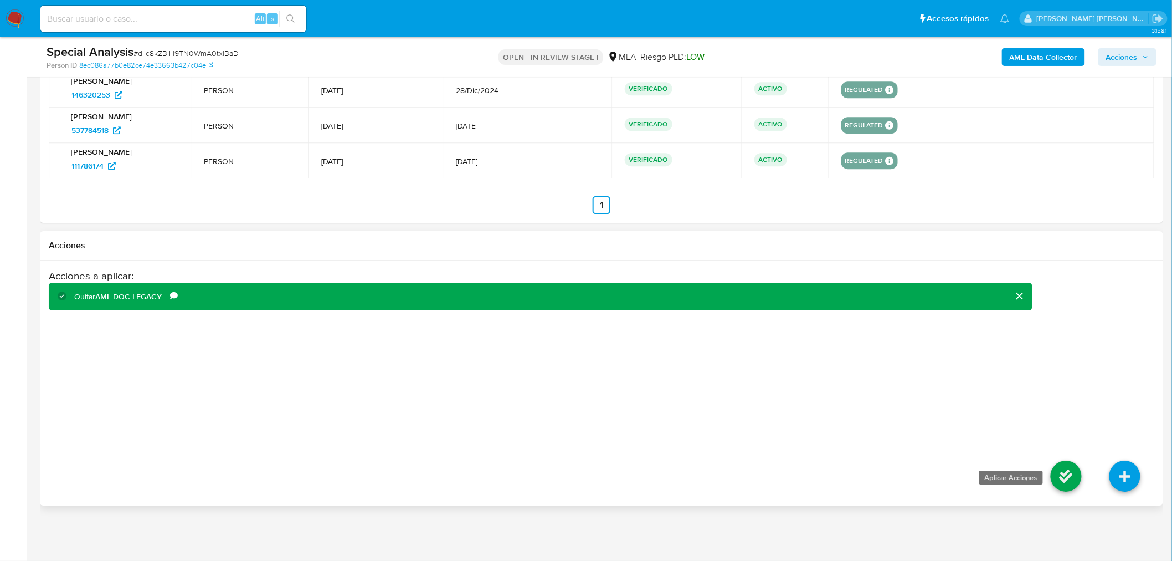
click at [1062, 469] on icon at bounding box center [1066, 475] width 31 height 31
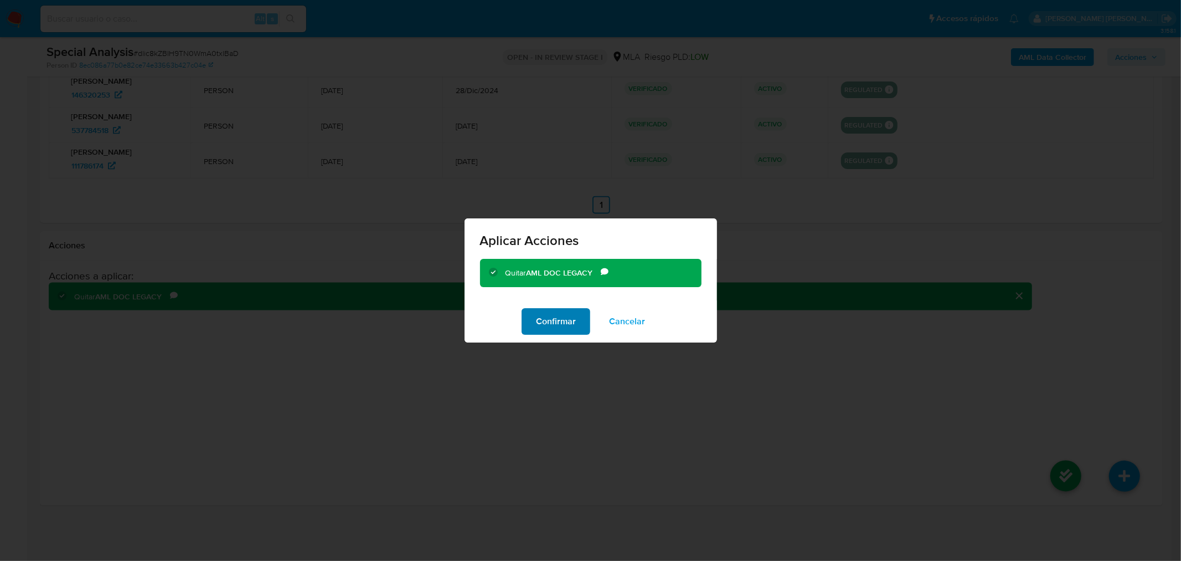
click at [536, 314] on button "Confirmar" at bounding box center [556, 321] width 69 height 27
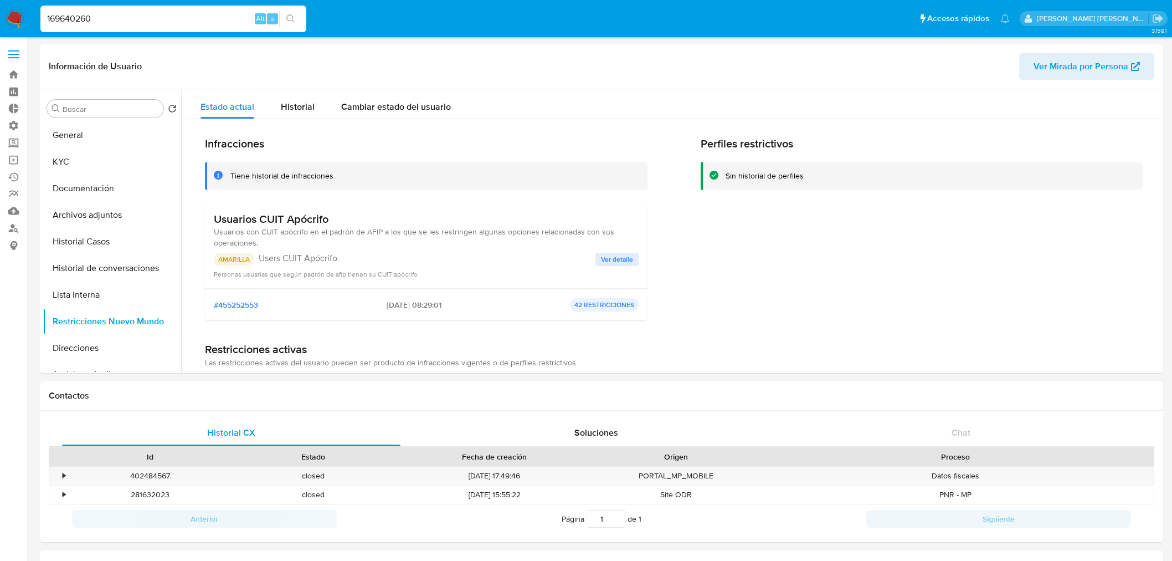
select select "10"
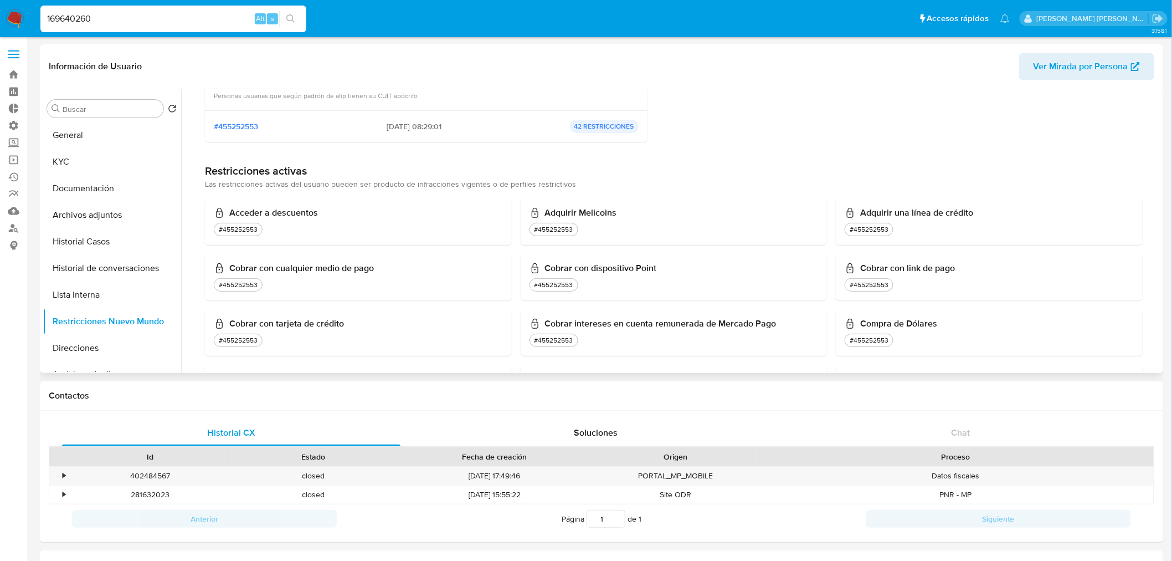
scroll to position [184, 0]
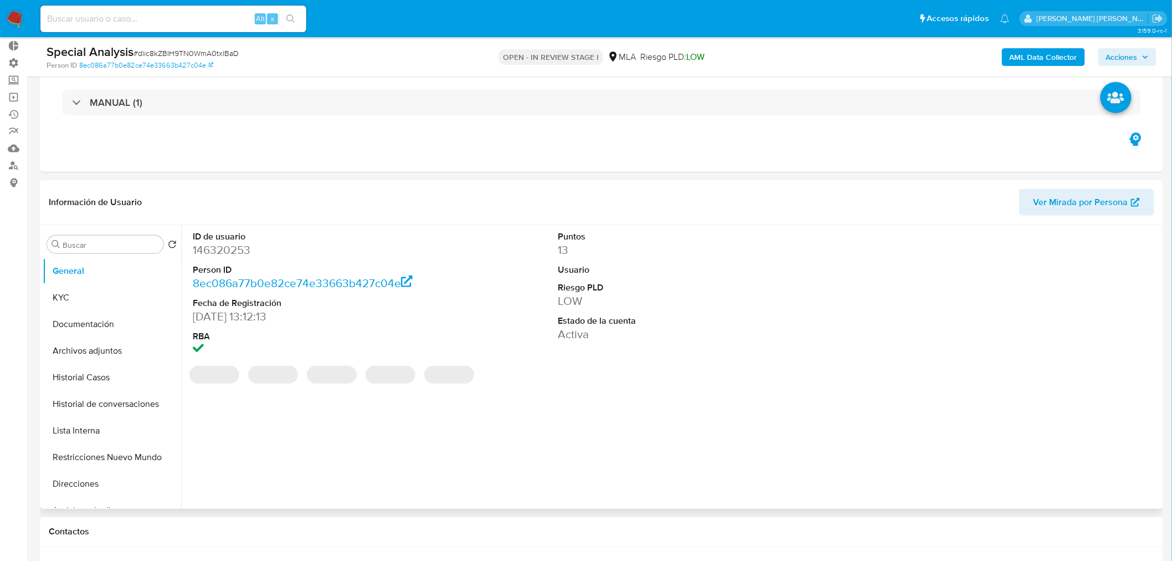
scroll to position [123, 0]
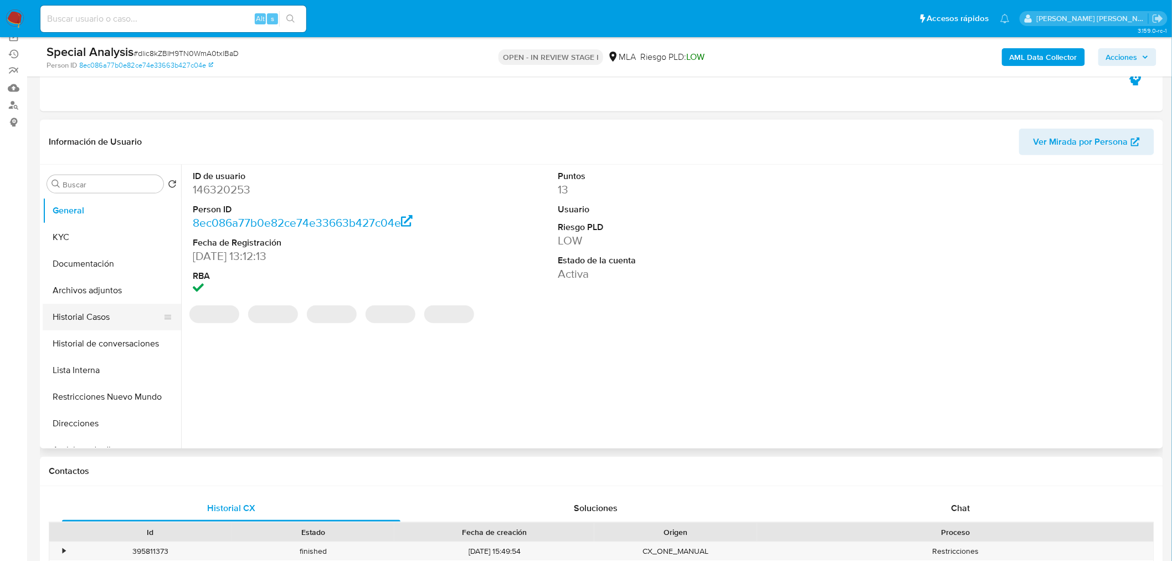
select select "10"
click at [131, 398] on button "Restricciones Nuevo Mundo" at bounding box center [108, 396] width 130 height 27
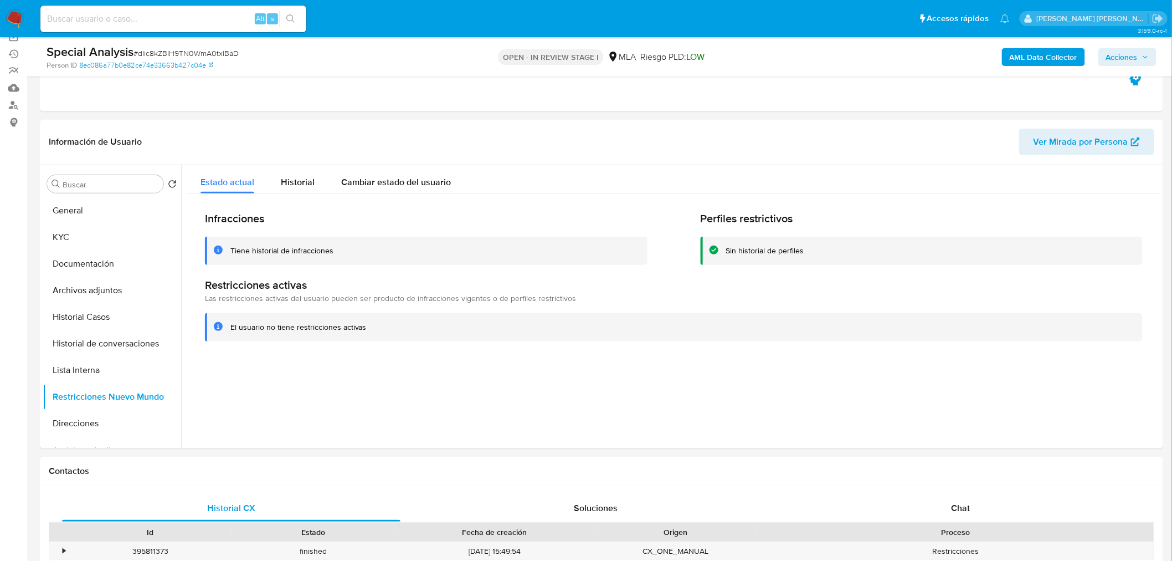
click at [1139, 51] on span "Acciones" at bounding box center [1127, 57] width 43 height 16
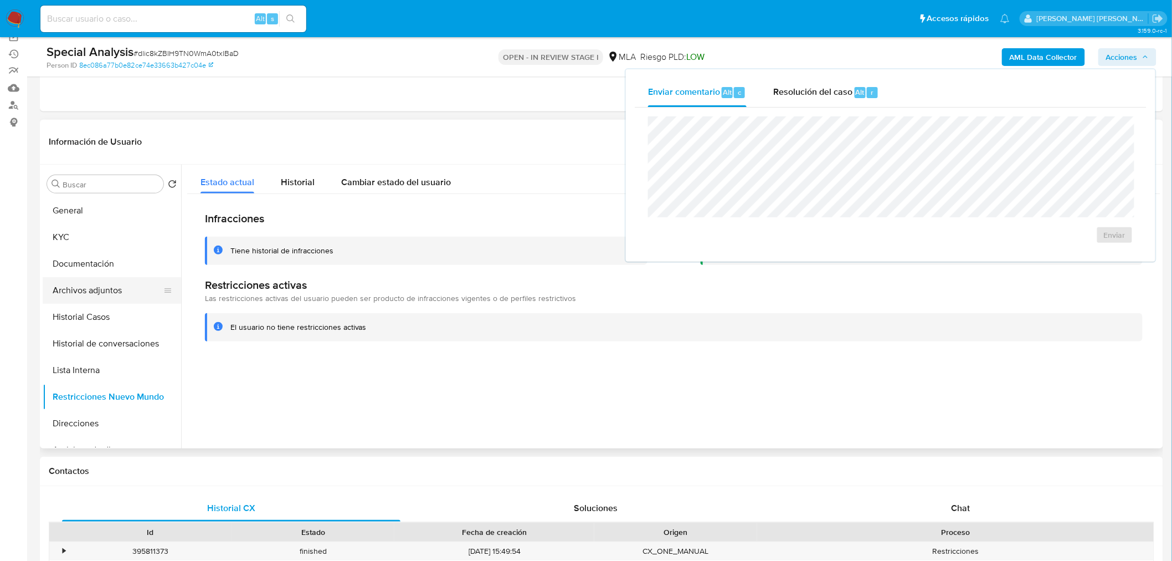
click at [85, 290] on button "Archivos adjuntos" at bounding box center [108, 290] width 130 height 27
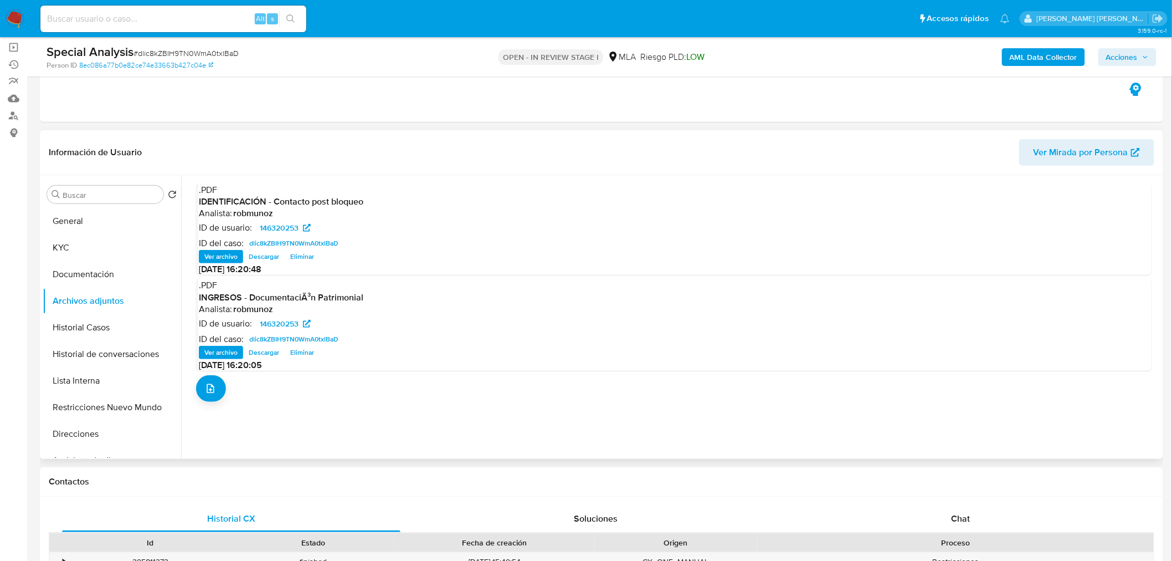
scroll to position [0, 0]
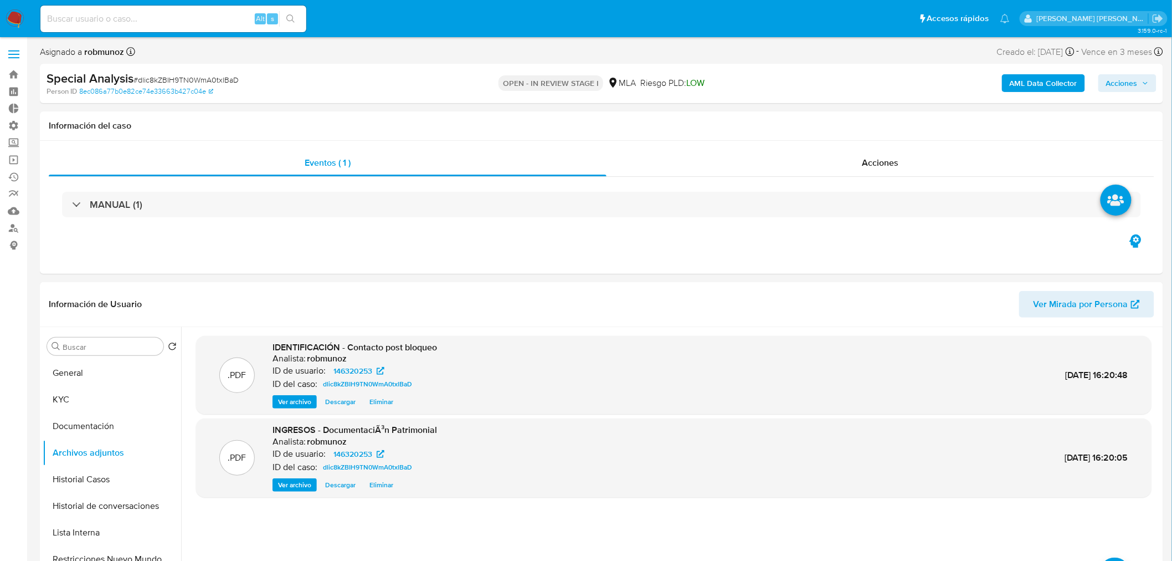
click at [1111, 86] on span "Acciones" at bounding box center [1122, 83] width 32 height 18
drag, startPoint x: 871, startPoint y: 117, endPoint x: 867, endPoint y: 138, distance: 21.4
click at [871, 119] on span "r" at bounding box center [872, 119] width 3 height 11
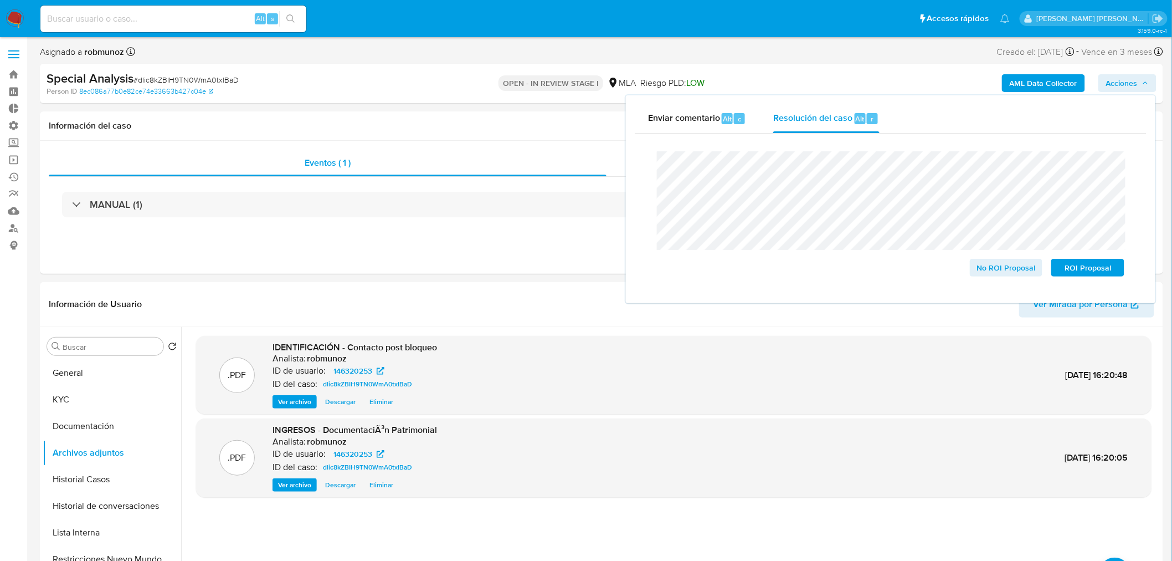
click at [0, 0] on lt-span "través" at bounding box center [0, 0] width 0 height 0
click at [0, 0] on lt-span "documentaci ó n" at bounding box center [0, 0] width 0 height 0
click at [1001, 267] on span "No ROI Proposal" at bounding box center [1007, 268] width 58 height 16
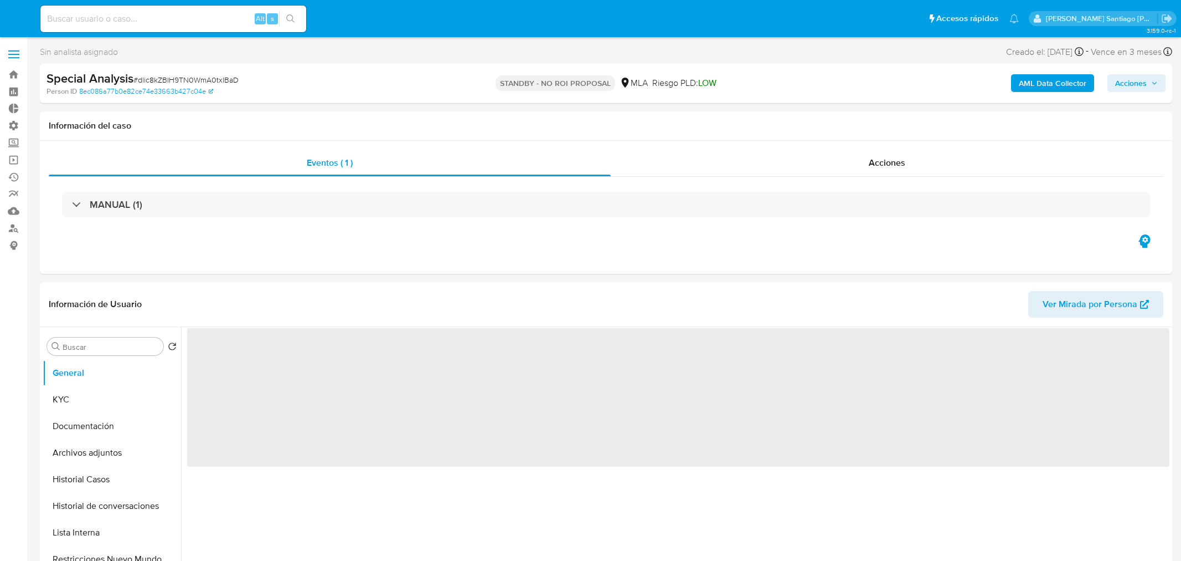
select select "10"
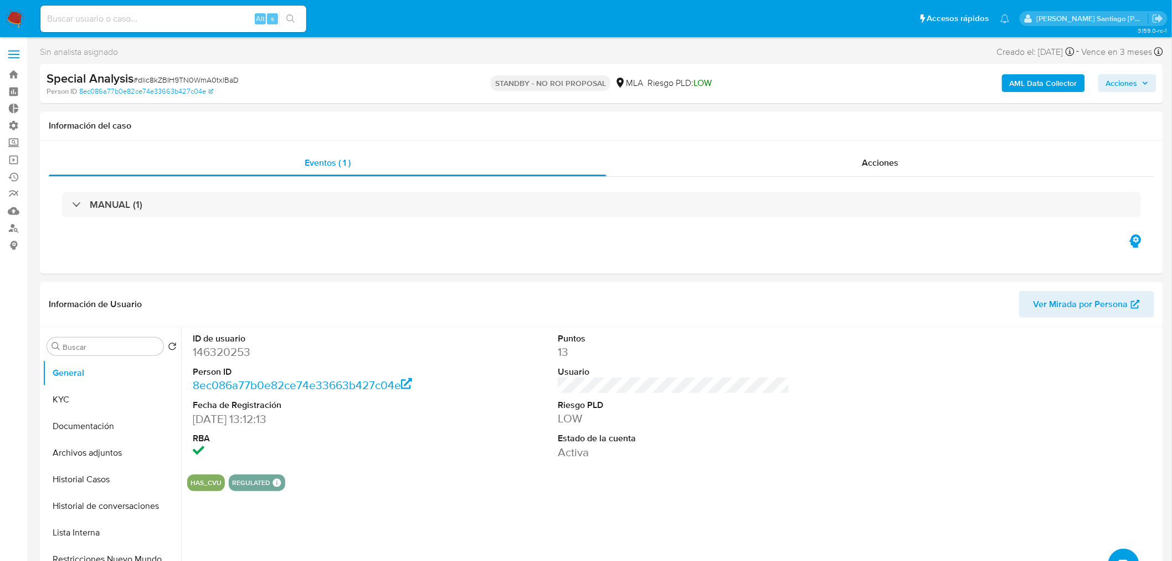
click at [212, 18] on input at bounding box center [173, 19] width 266 height 14
paste input "hw6ttuMbIkDhFXrmPuK5Tz2l"
type input "hw6ttuMbIkDhFXrmPuK5Tz2l"
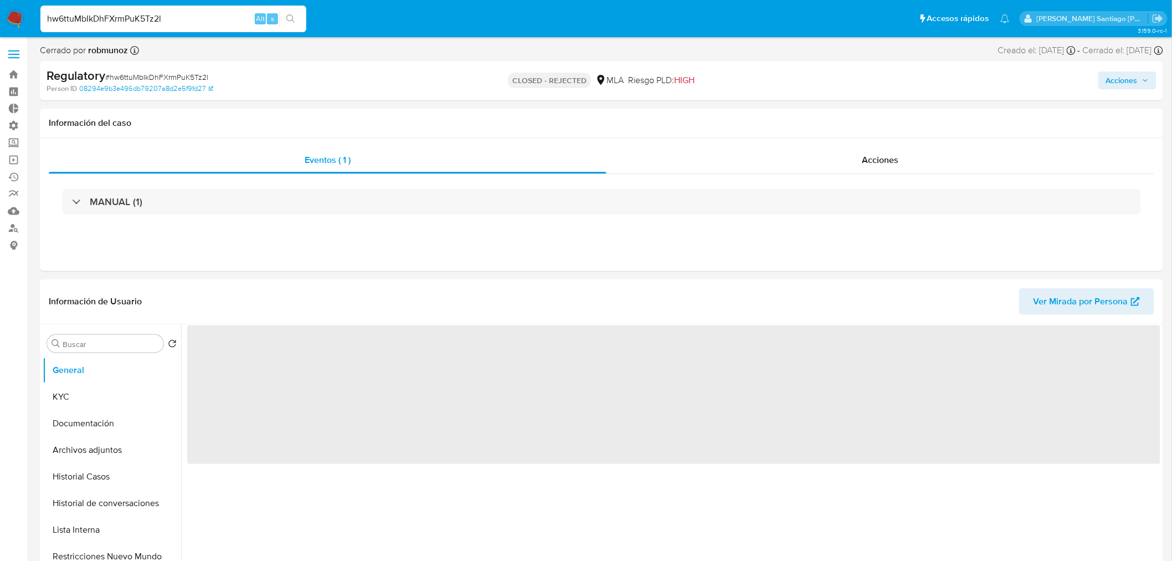
select select "10"
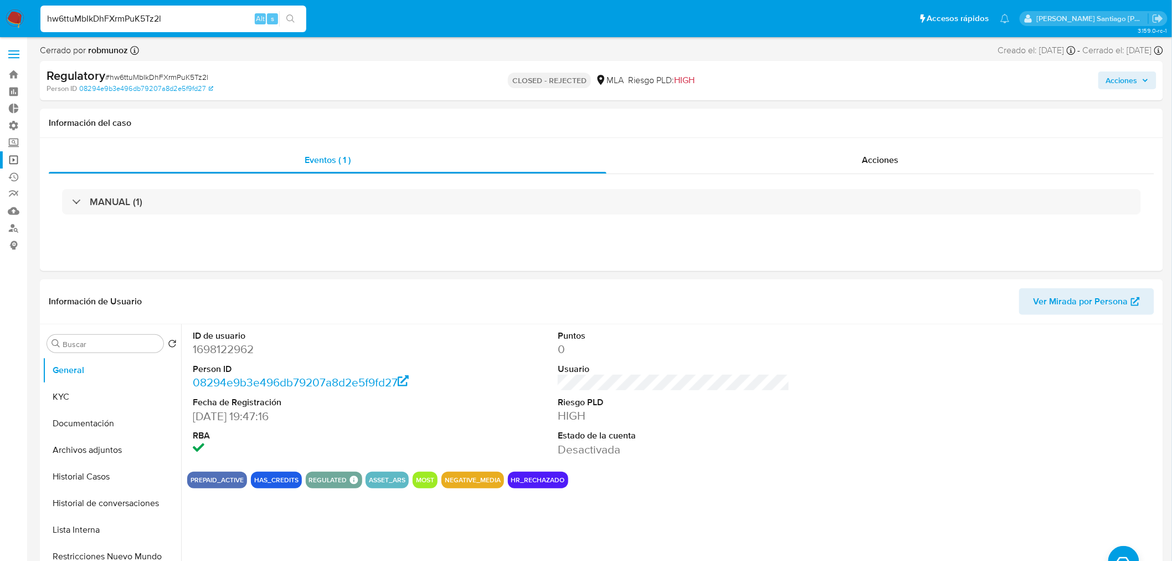
click at [8, 160] on link "Operaciones masivas" at bounding box center [66, 159] width 132 height 17
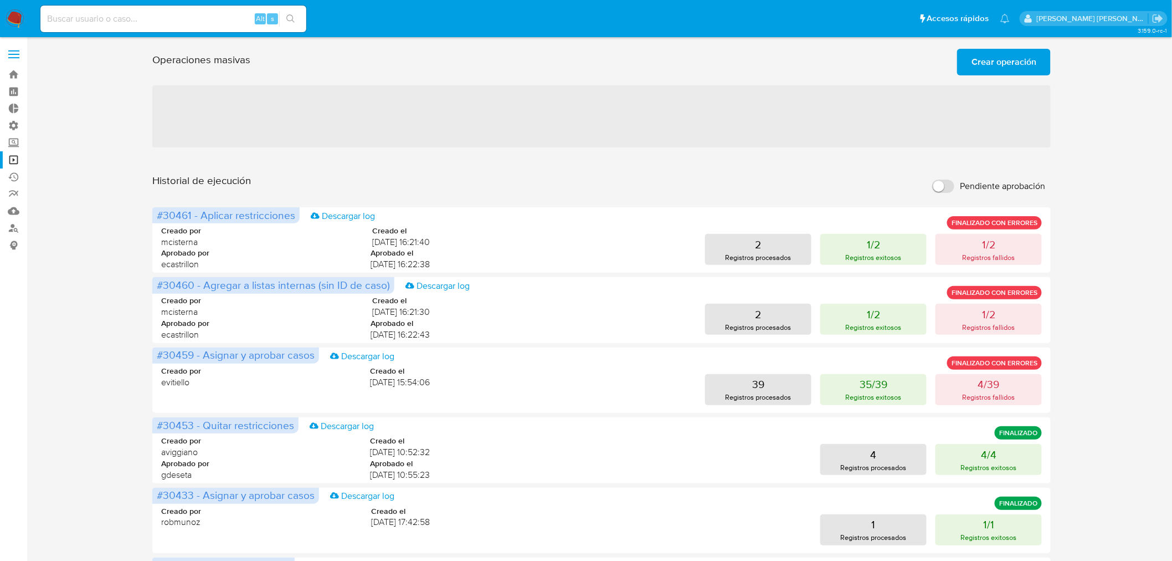
click at [991, 56] on span "Crear operación" at bounding box center [1003, 62] width 65 height 24
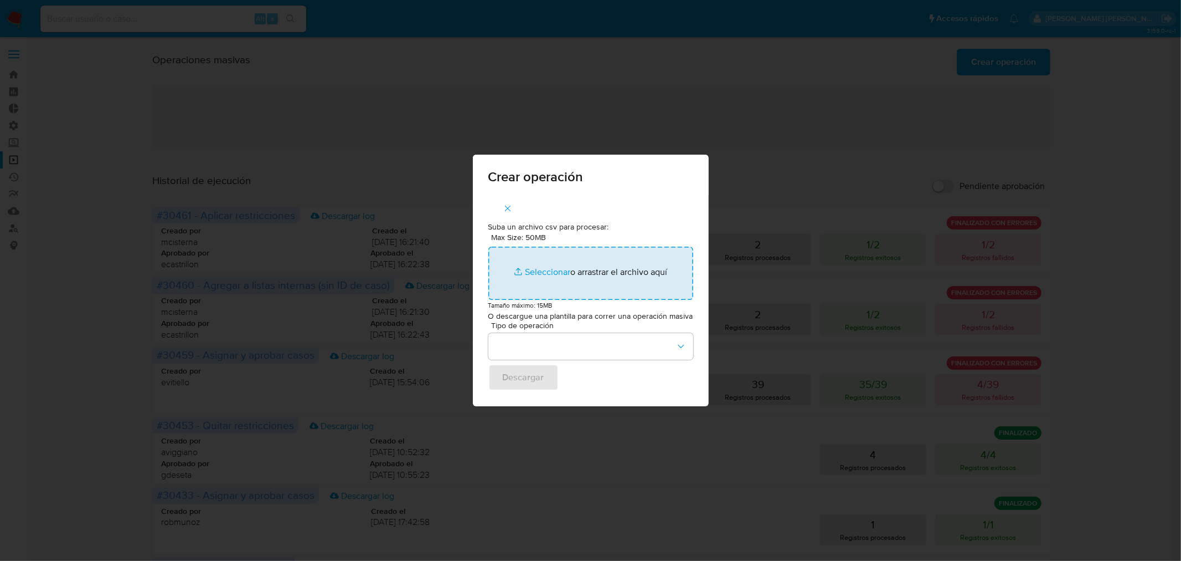
click at [530, 268] on input "Max Size: 50MB Seleccionar archivos" at bounding box center [591, 272] width 205 height 53
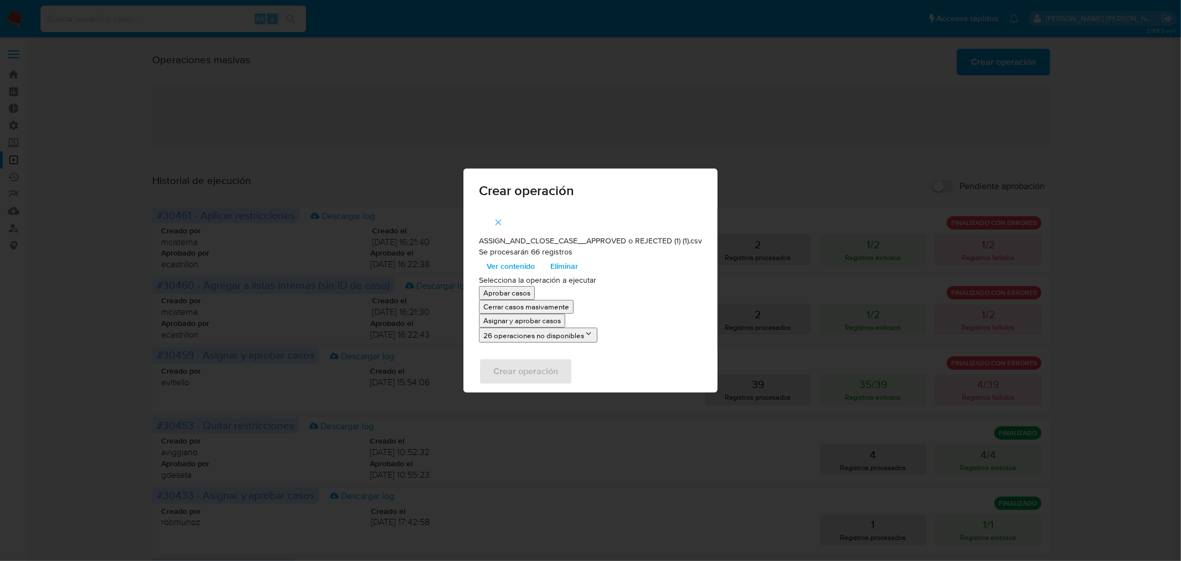
click at [534, 322] on p "Asignar y aprobar casos" at bounding box center [523, 320] width 78 height 11
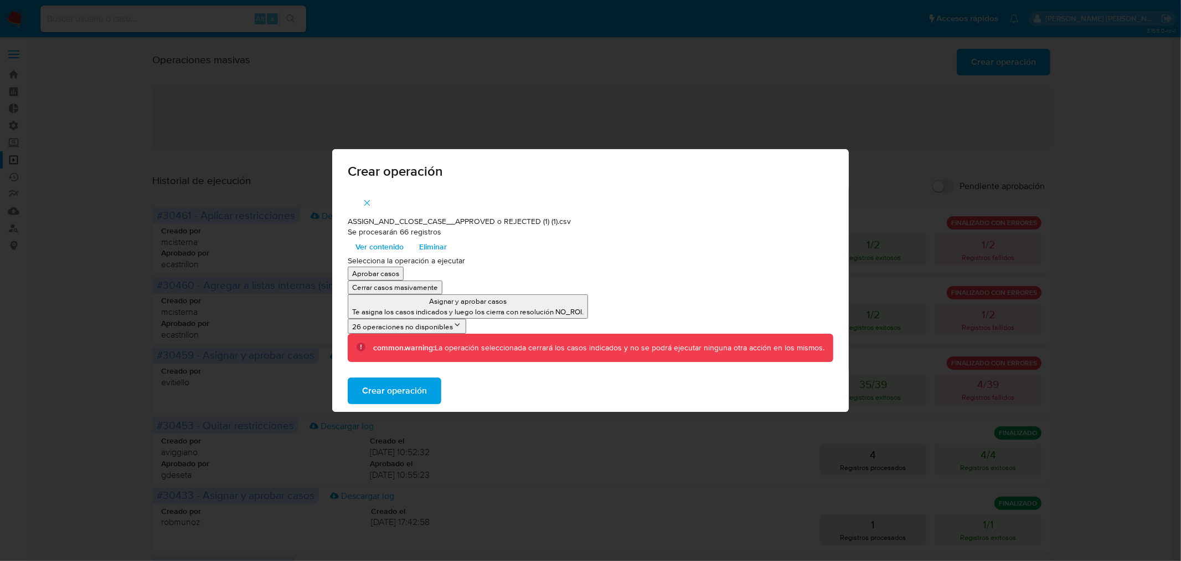
click at [433, 393] on button "Crear operación" at bounding box center [395, 390] width 94 height 27
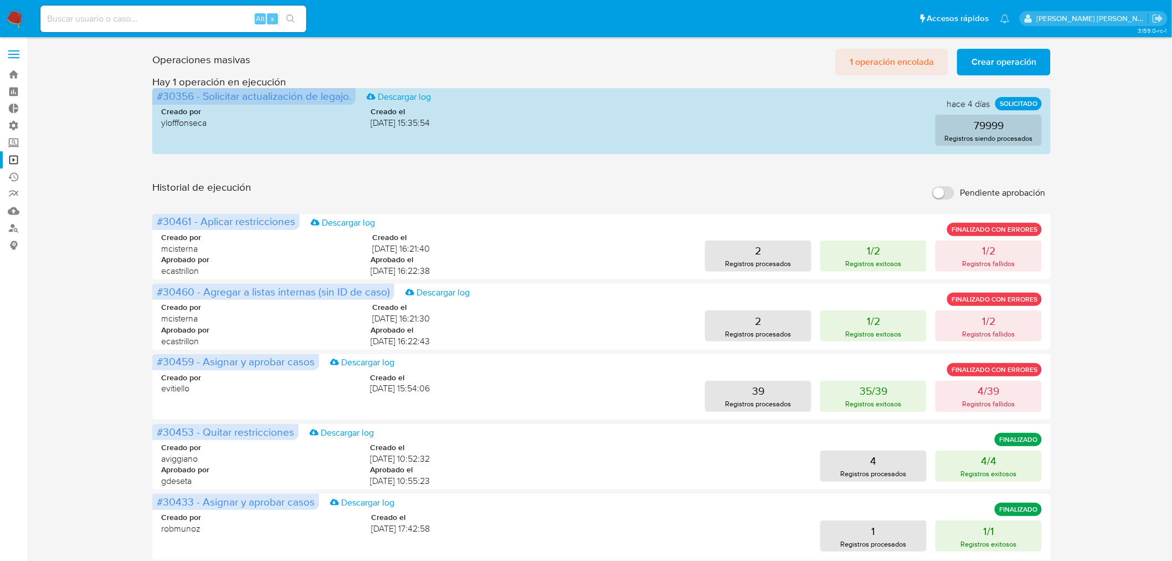
click at [906, 69] on span "1 operación encolada" at bounding box center [892, 62] width 84 height 24
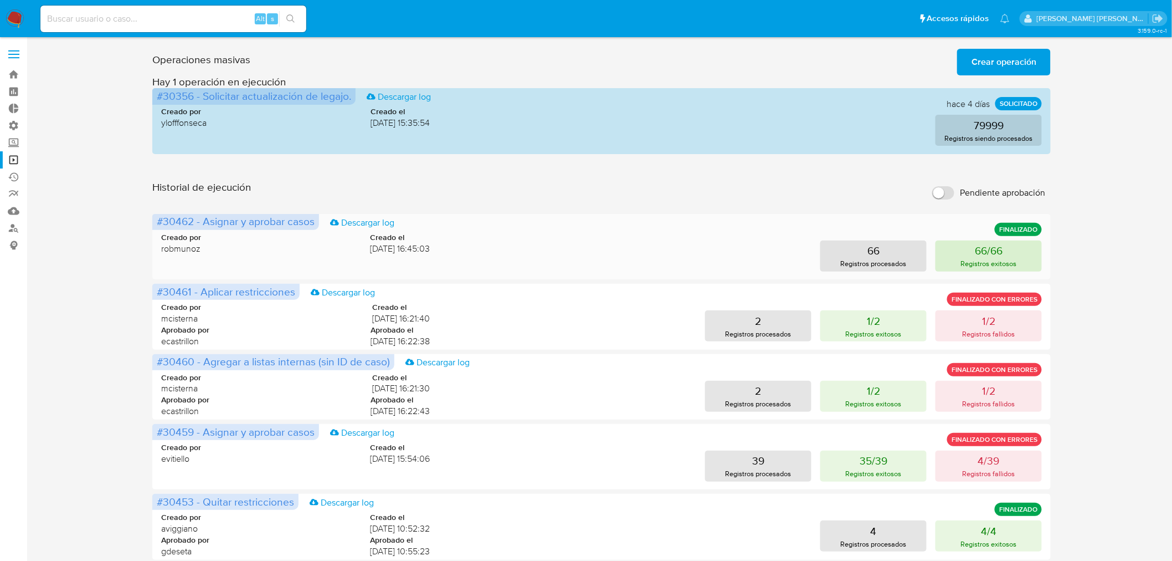
click at [965, 263] on p "Registros exitosos" at bounding box center [989, 263] width 56 height 11
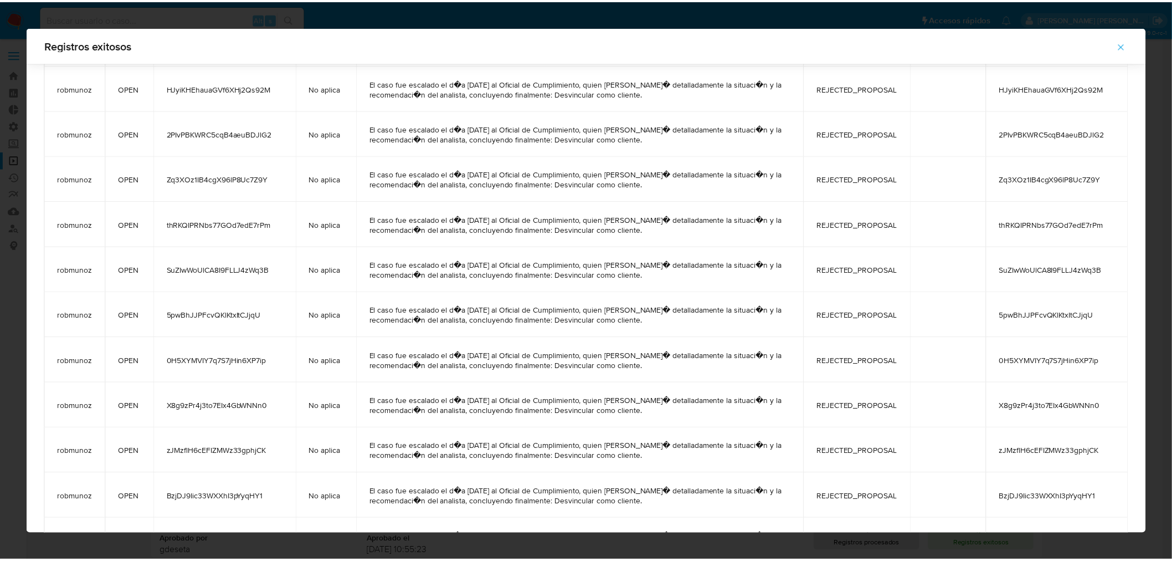
scroll to position [1468, 0]
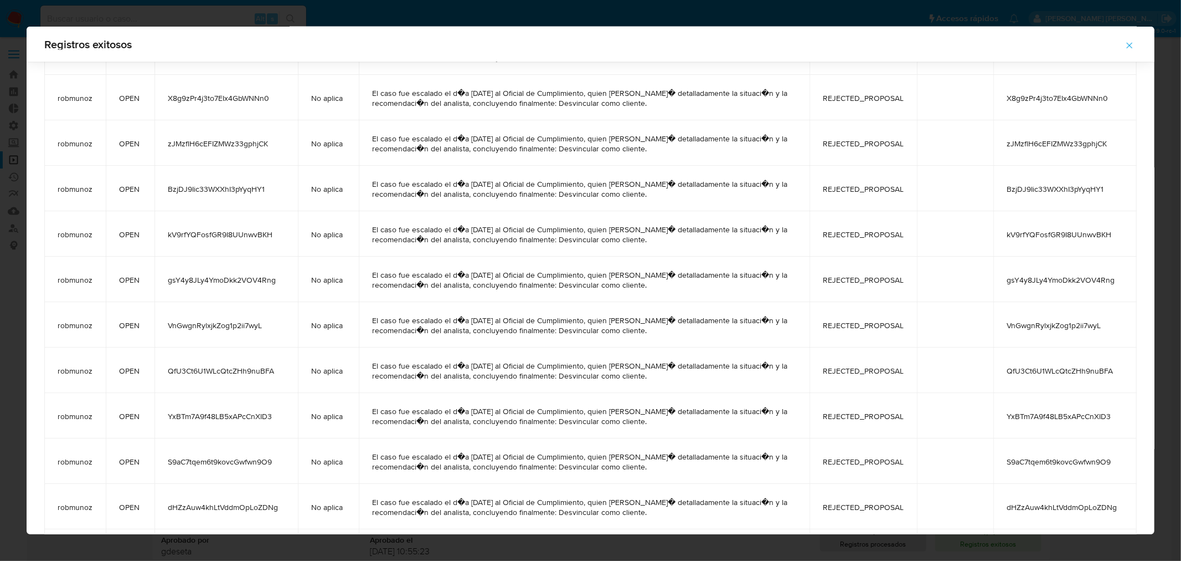
click at [1130, 41] on icon "button" at bounding box center [1130, 45] width 10 height 10
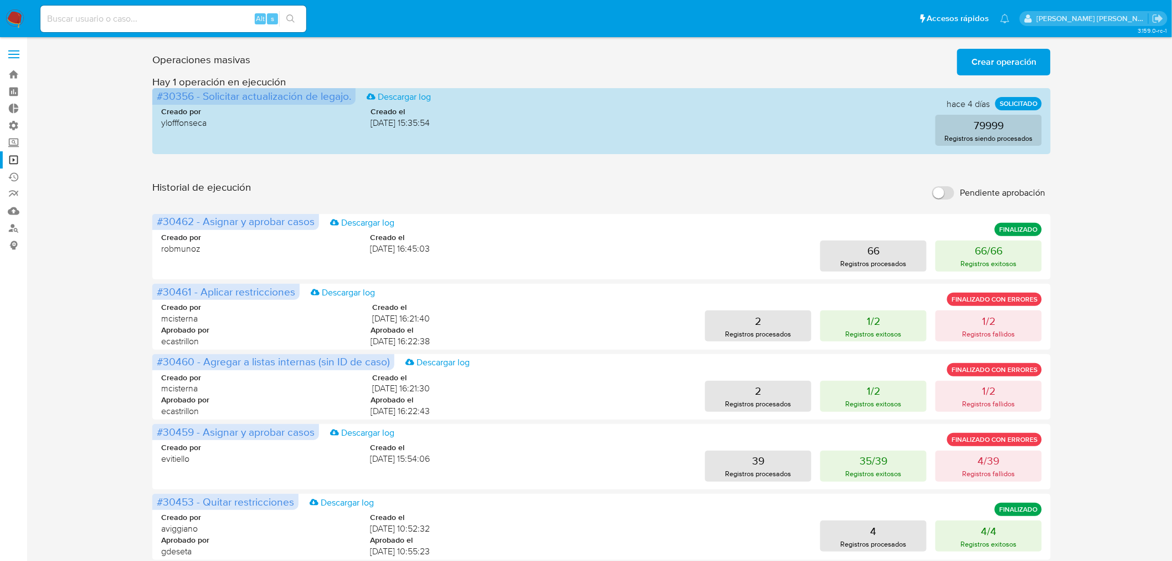
click at [993, 68] on span "Crear operación" at bounding box center [1003, 62] width 65 height 24
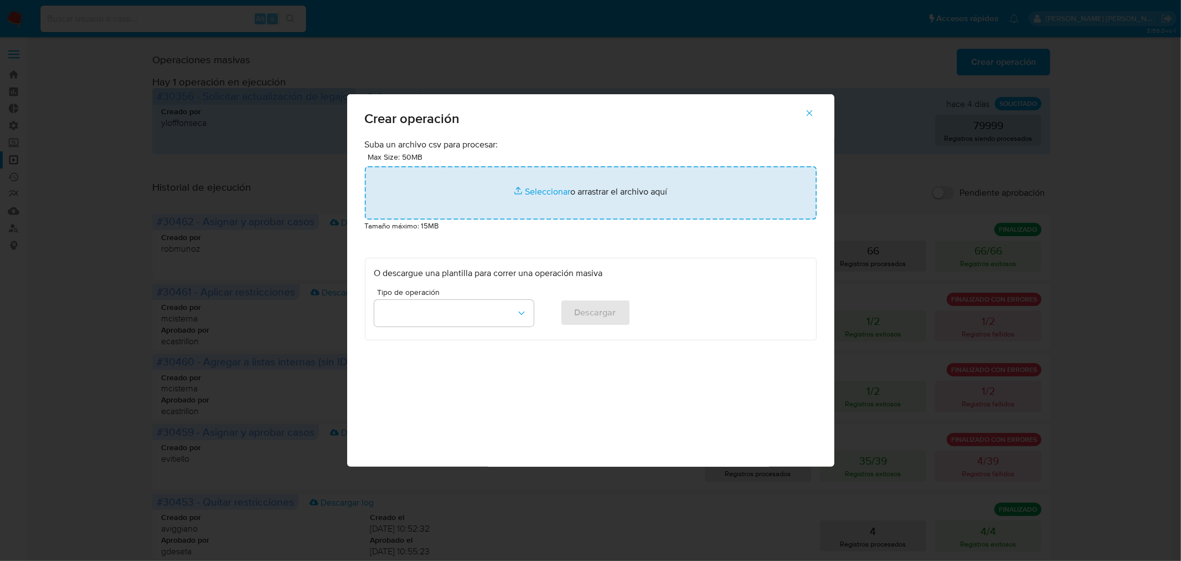
click at [468, 215] on input "file" at bounding box center [591, 192] width 452 height 53
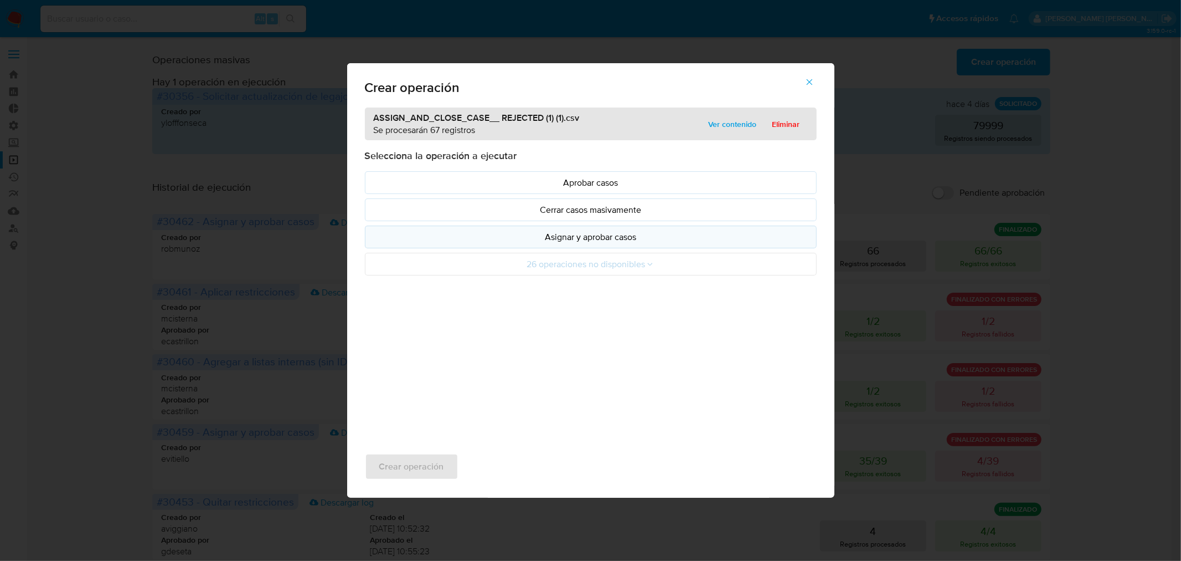
click at [615, 240] on p "Asignar y aprobar casos" at bounding box center [590, 236] width 433 height 13
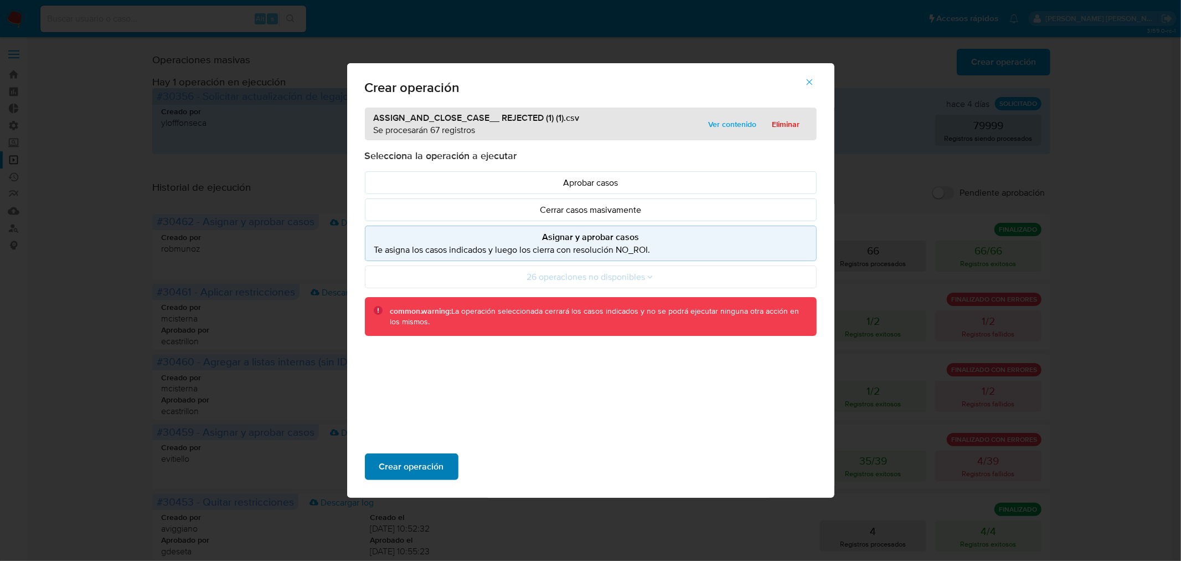
click at [432, 471] on span "Crear operación" at bounding box center [411, 466] width 65 height 24
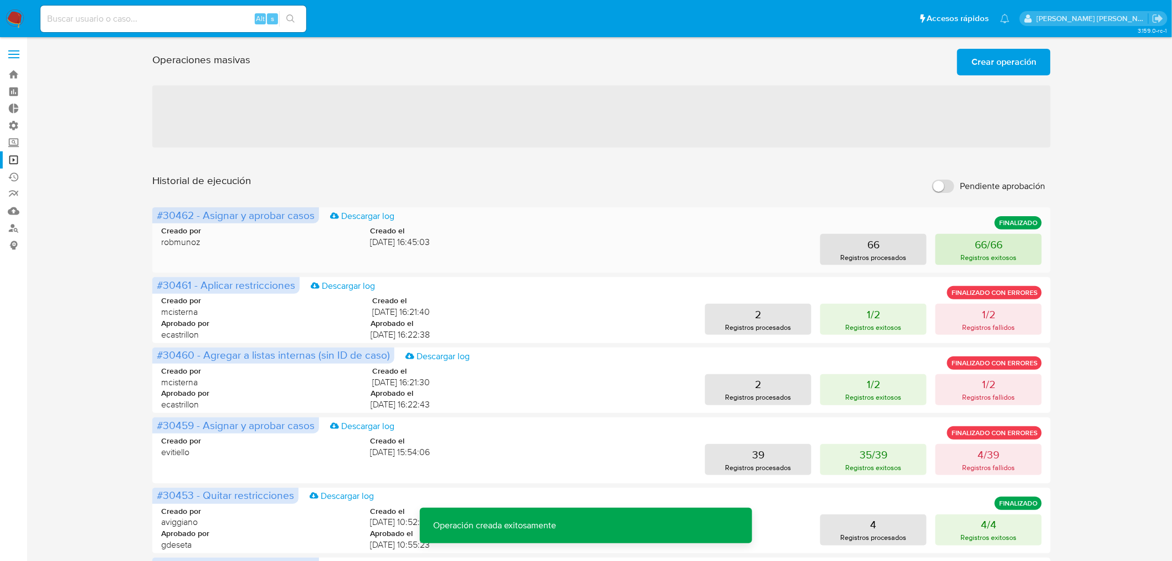
click at [998, 240] on p "66/66" at bounding box center [989, 244] width 28 height 16
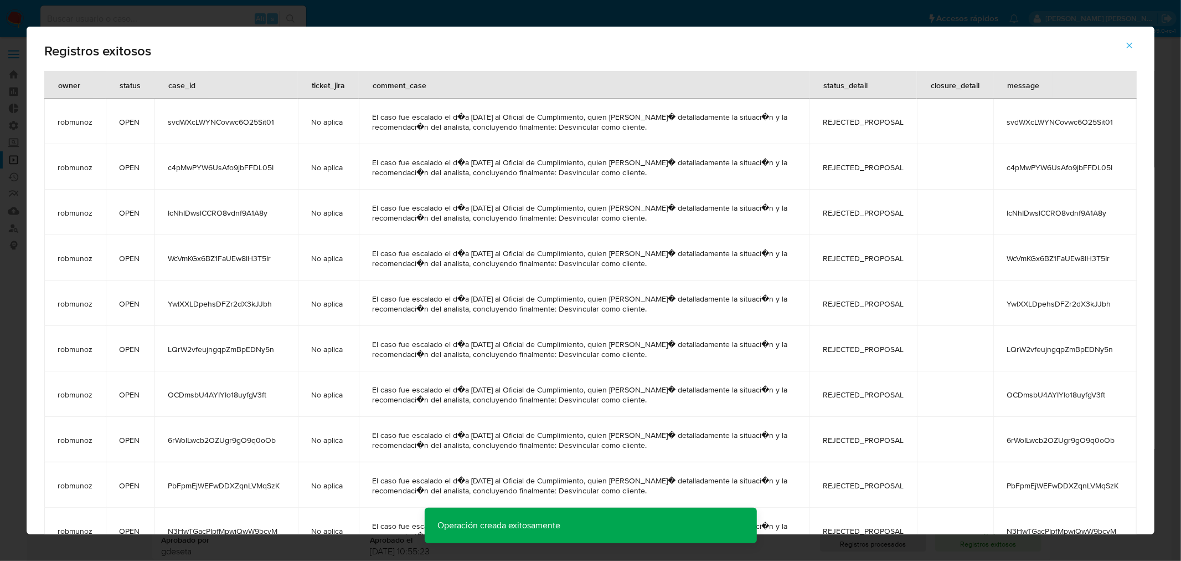
click at [259, 216] on span "IcNhIDwslCCRO8vdnf9A1A8y" at bounding box center [226, 213] width 117 height 10
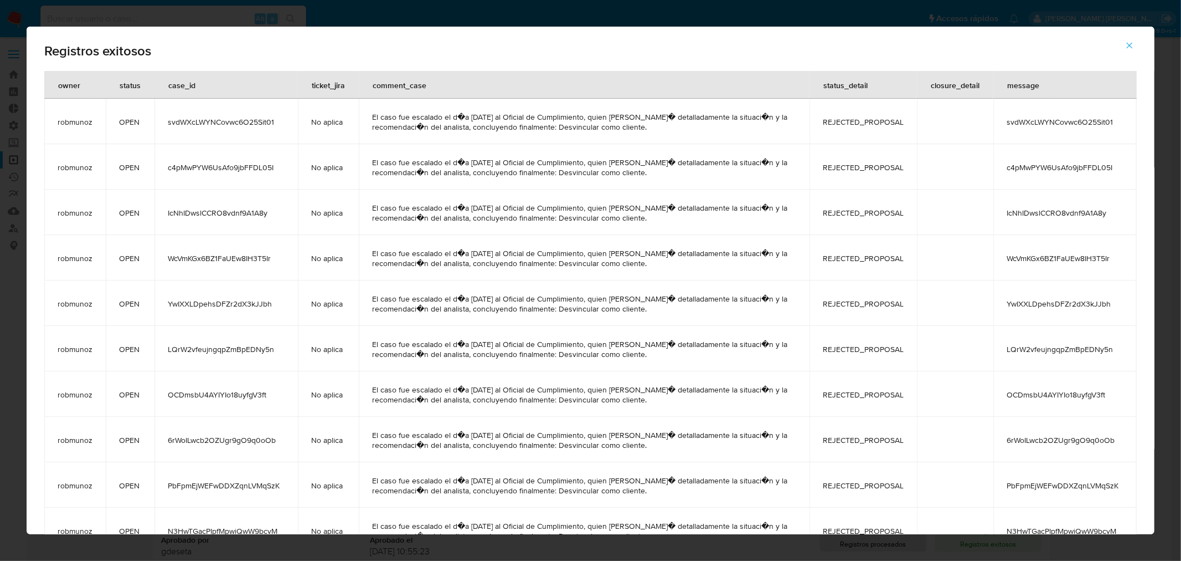
drag, startPoint x: 1134, startPoint y: 52, endPoint x: 612, endPoint y: 37, distance: 522.0
click at [1133, 50] on span "button" at bounding box center [1130, 45] width 10 height 24
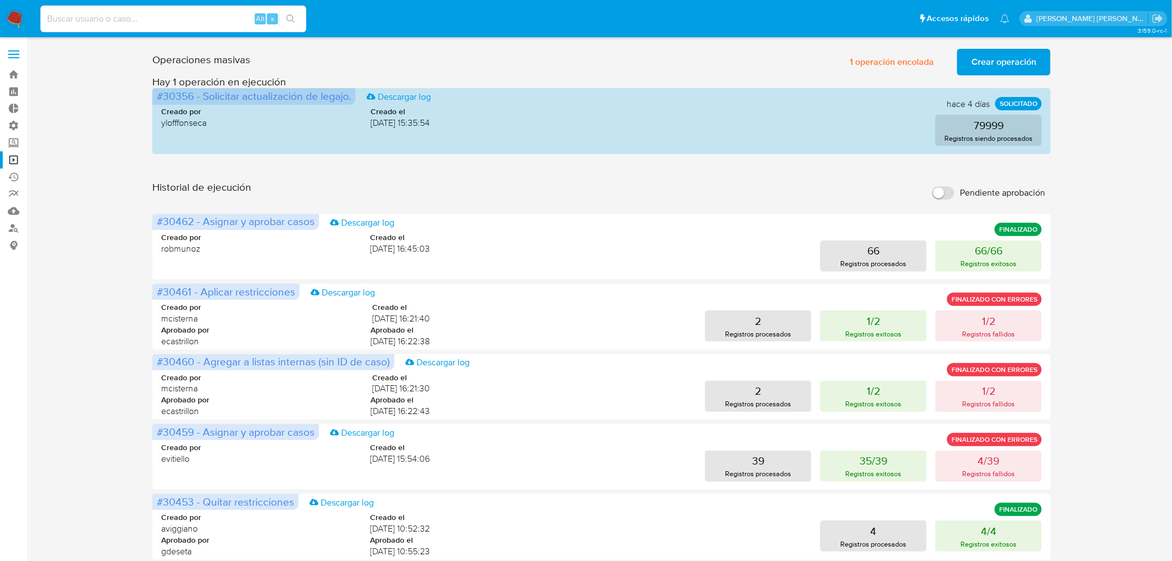
click at [174, 23] on input at bounding box center [173, 19] width 266 height 14
paste input "IcNhIDwslCCRO8vdnf9A1A8y"
type input "IcNhIDwslCCRO8vdnf9A1A8y"
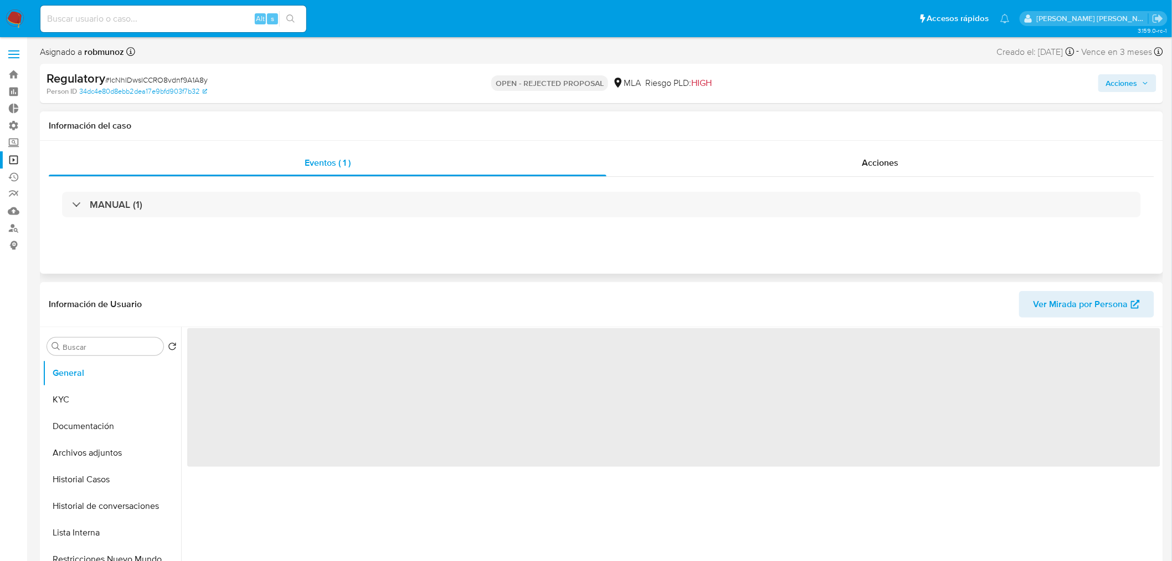
select select "10"
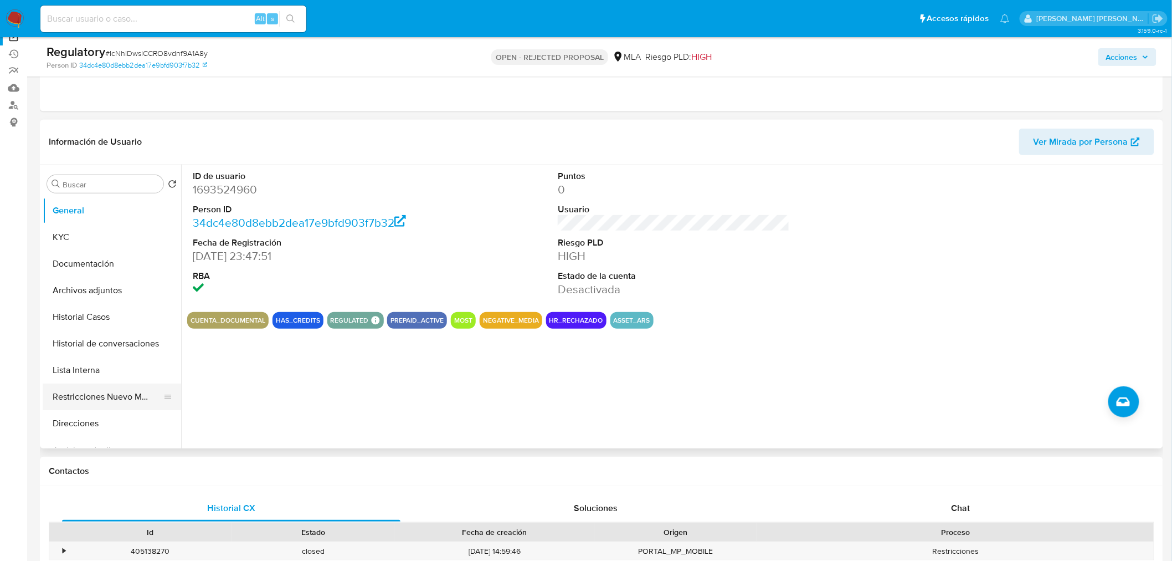
click at [81, 398] on button "Restricciones Nuevo Mundo" at bounding box center [108, 396] width 130 height 27
